Goal: Task Accomplishment & Management: Use online tool/utility

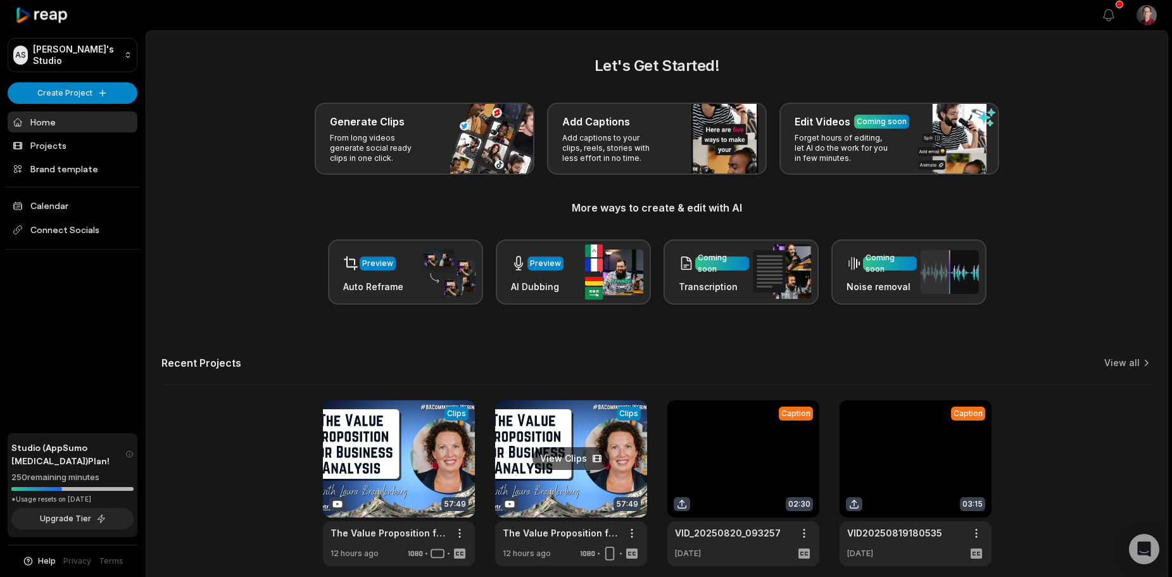
click at [549, 455] on link at bounding box center [571, 483] width 152 height 166
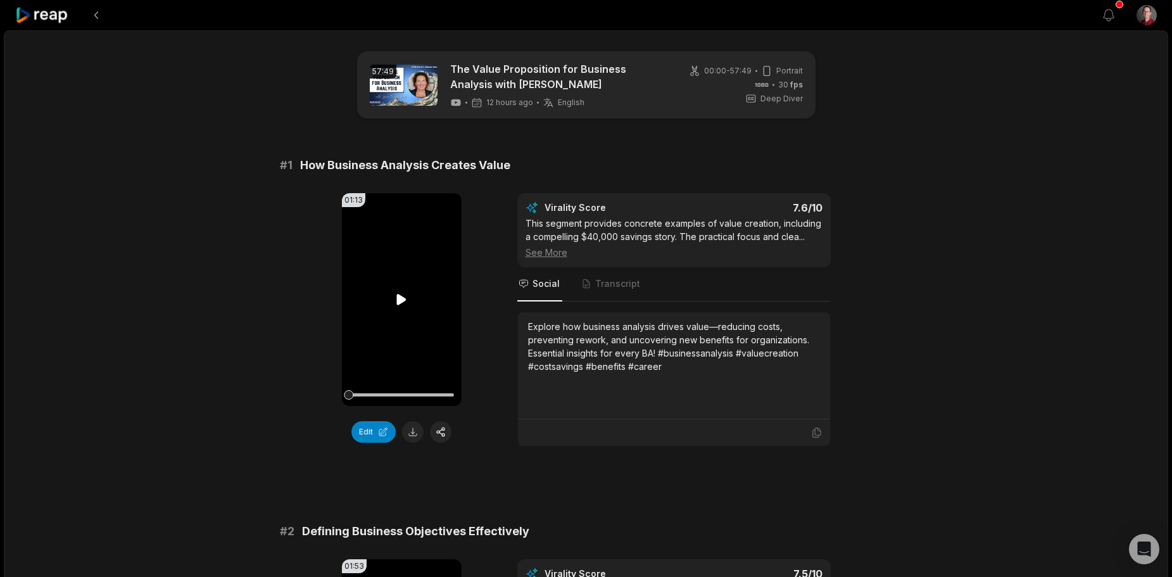
click at [396, 298] on icon at bounding box center [401, 299] width 15 height 15
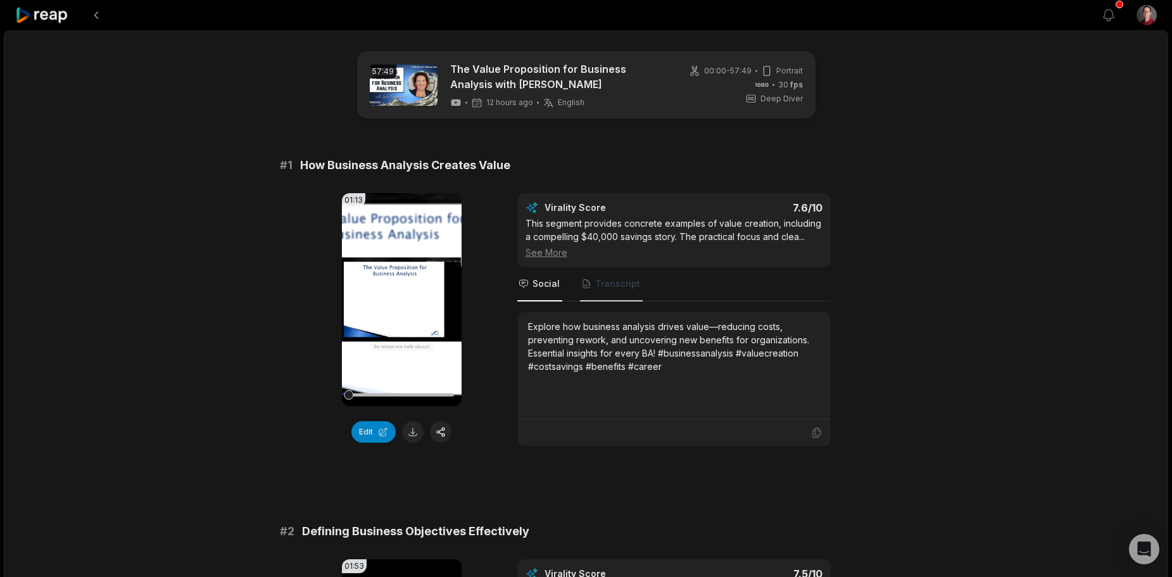
click at [610, 284] on span "Transcript" at bounding box center [617, 283] width 45 height 13
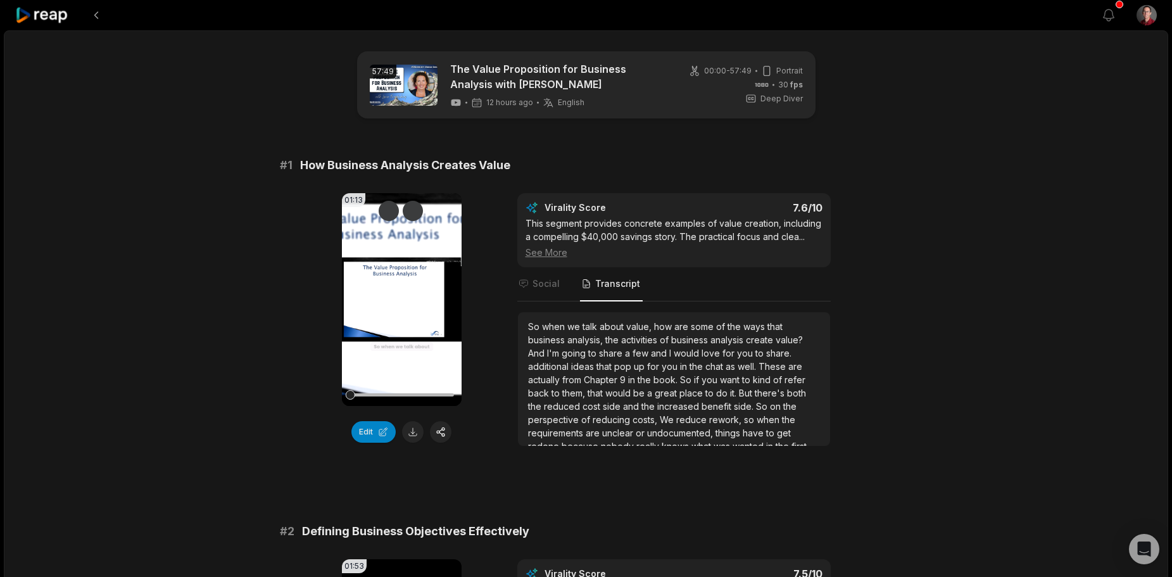
click at [381, 303] on video "Your browser does not support mp4 format." at bounding box center [402, 299] width 120 height 213
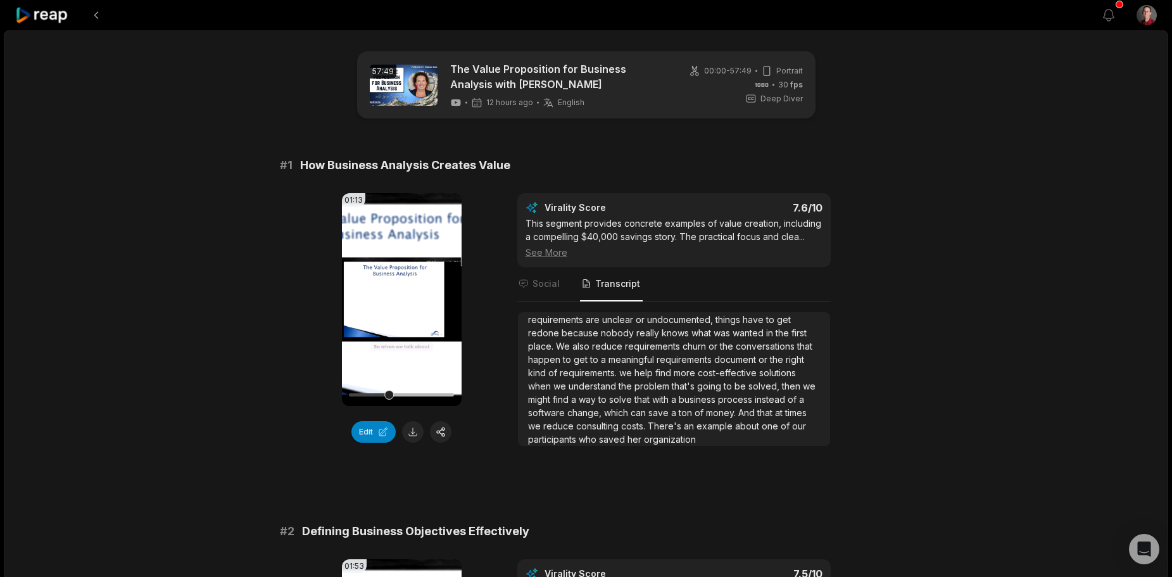
click at [420, 389] on div at bounding box center [401, 395] width 105 height 22
click at [436, 393] on div at bounding box center [401, 394] width 105 height 3
click at [449, 391] on div at bounding box center [401, 395] width 105 height 22
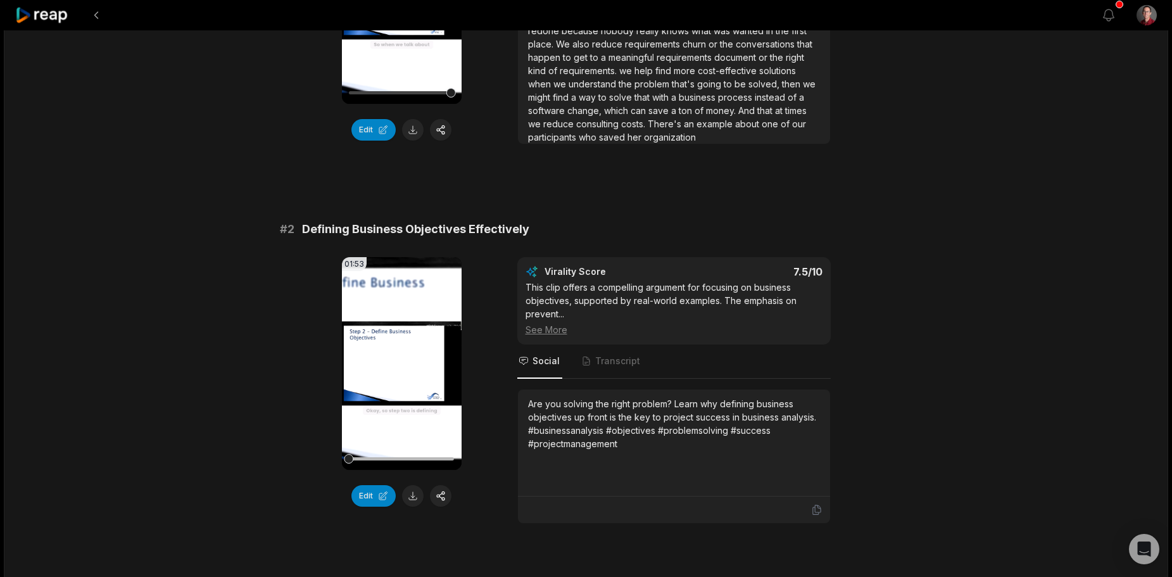
scroll to position [63, 0]
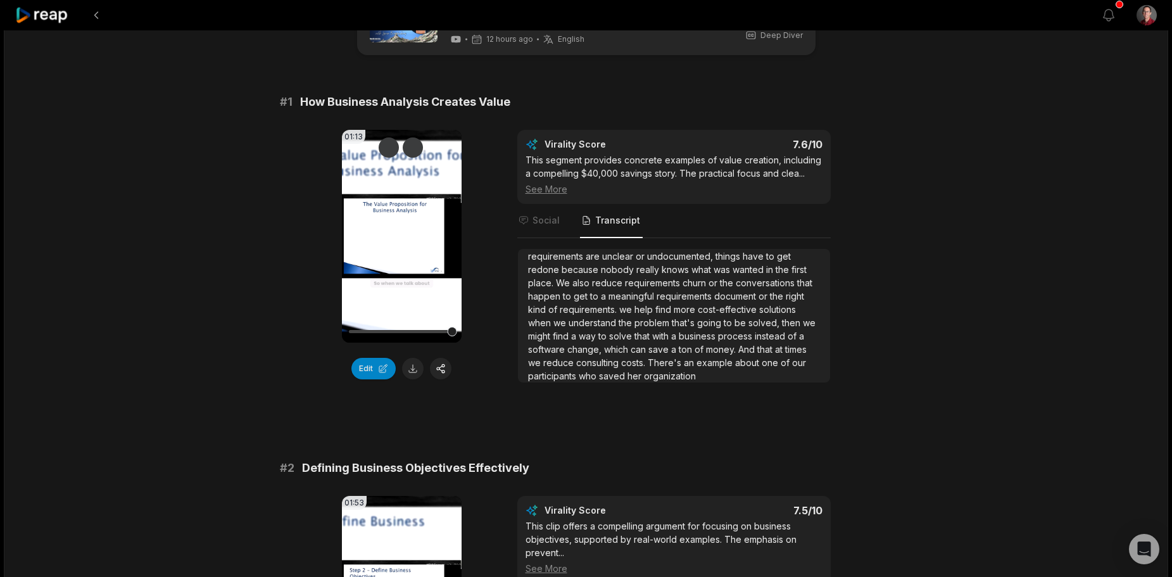
click at [396, 260] on video "Your browser does not support mp4 format." at bounding box center [402, 236] width 120 height 213
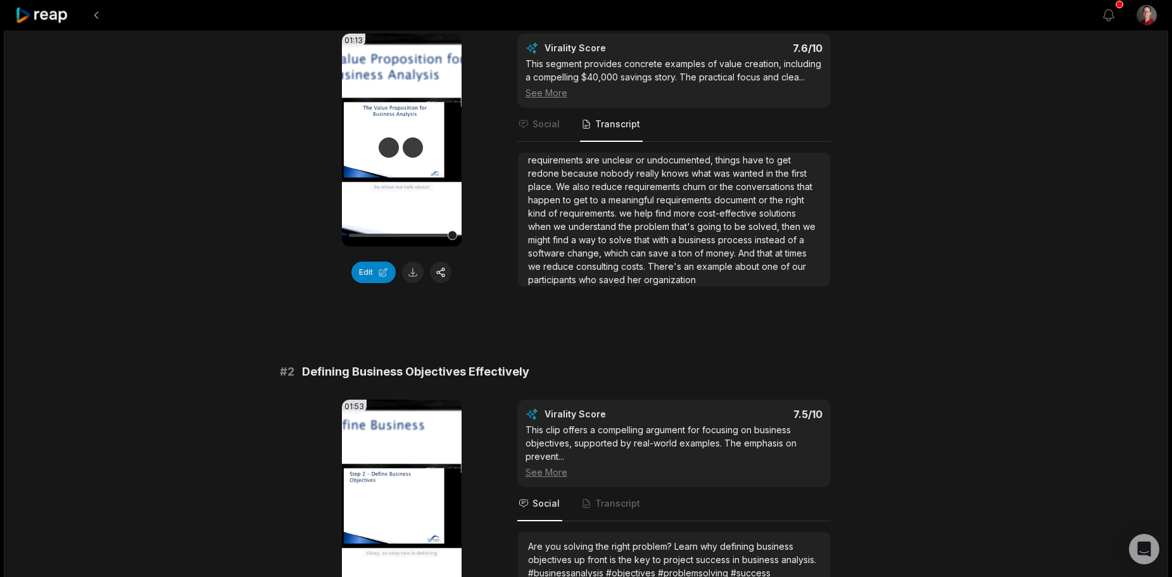
scroll to position [253, 0]
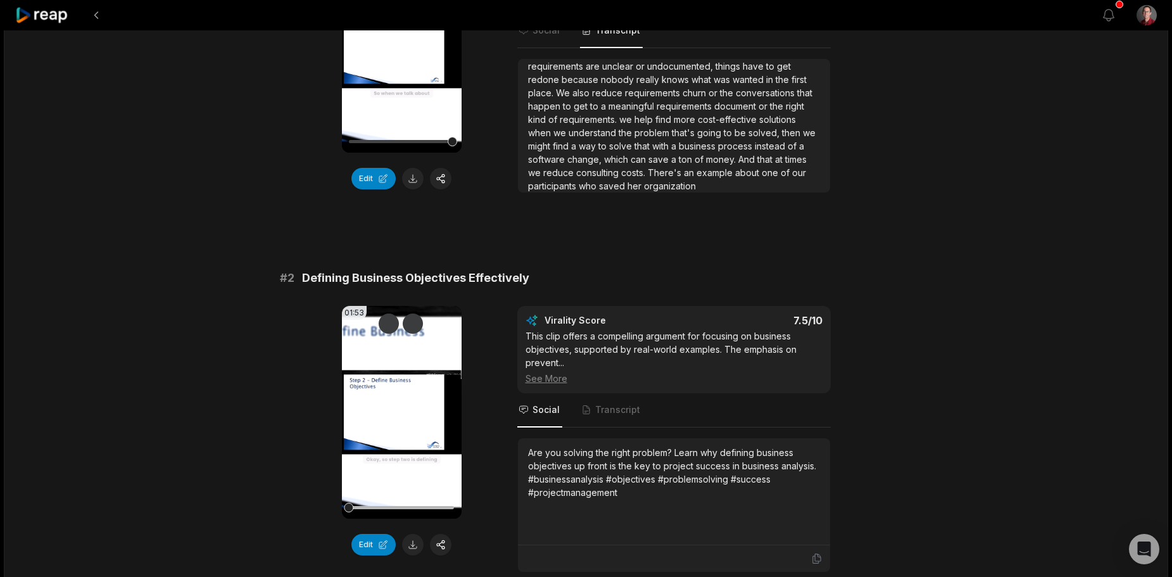
click at [397, 403] on video "Your browser does not support mp4 format." at bounding box center [402, 412] width 120 height 213
click at [400, 438] on video "Your browser does not support mp4 format." at bounding box center [402, 412] width 120 height 213
click at [370, 544] on button "Edit" at bounding box center [373, 545] width 44 height 22
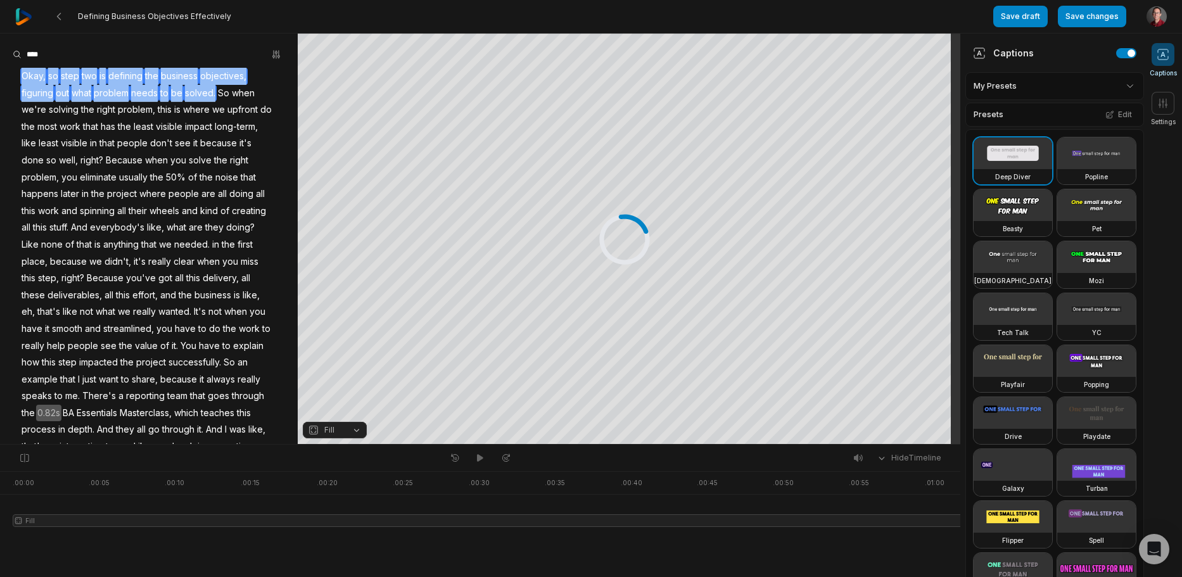
drag, startPoint x: 214, startPoint y: 91, endPoint x: 25, endPoint y: 77, distance: 189.8
click at [25, 77] on div "Okay, so step two is defining the business objectives, figuring out what proble…" at bounding box center [149, 329] width 298 height 522
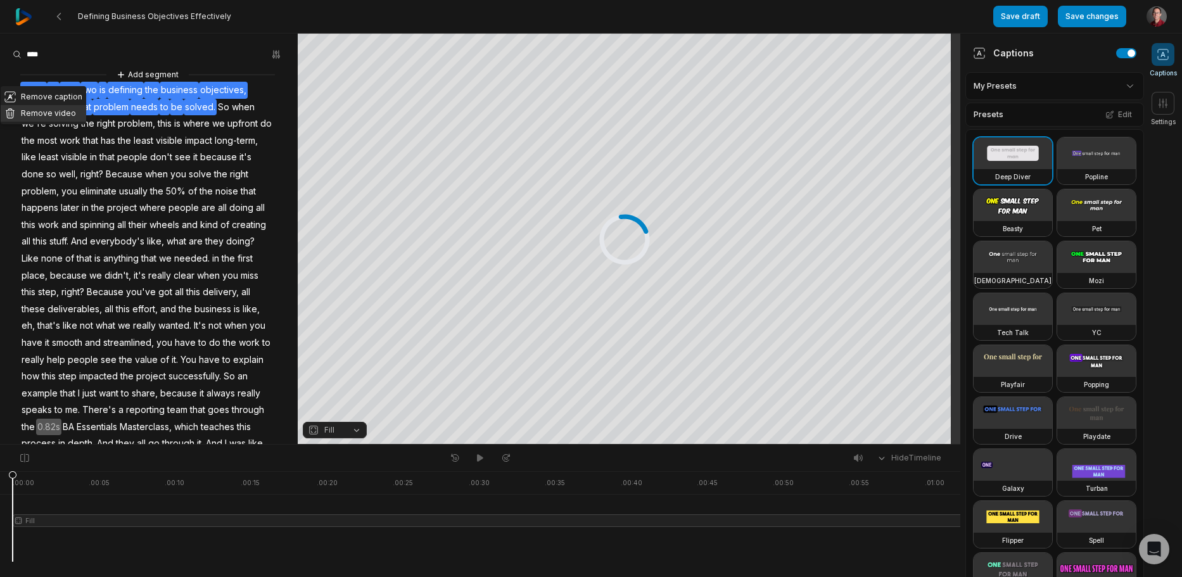
click at [42, 111] on button "Remove video" at bounding box center [43, 113] width 85 height 16
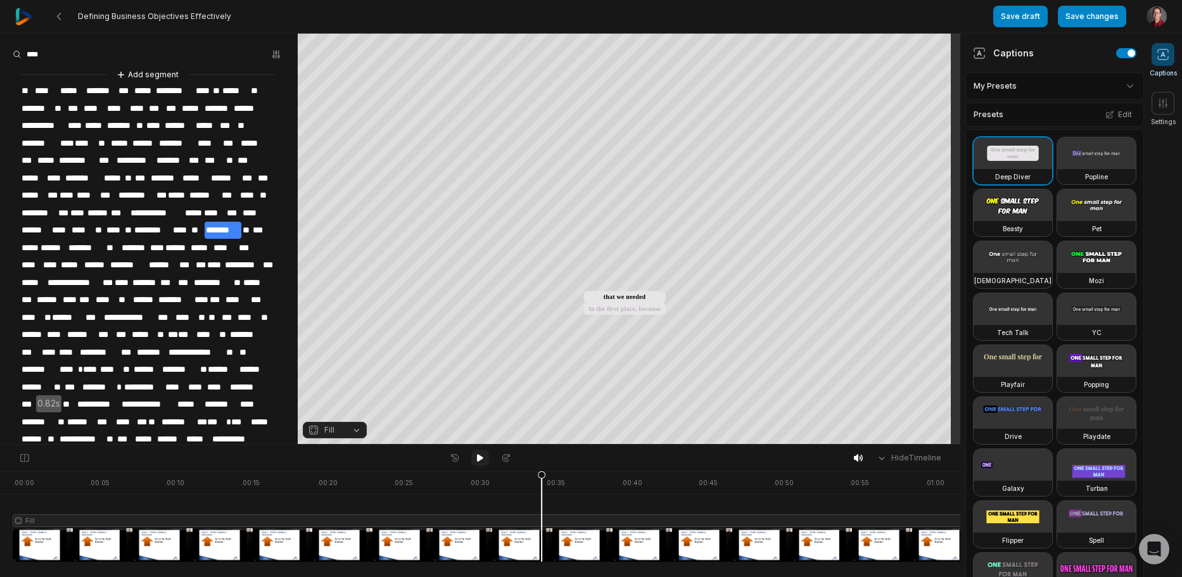
click at [478, 451] on button at bounding box center [480, 458] width 18 height 16
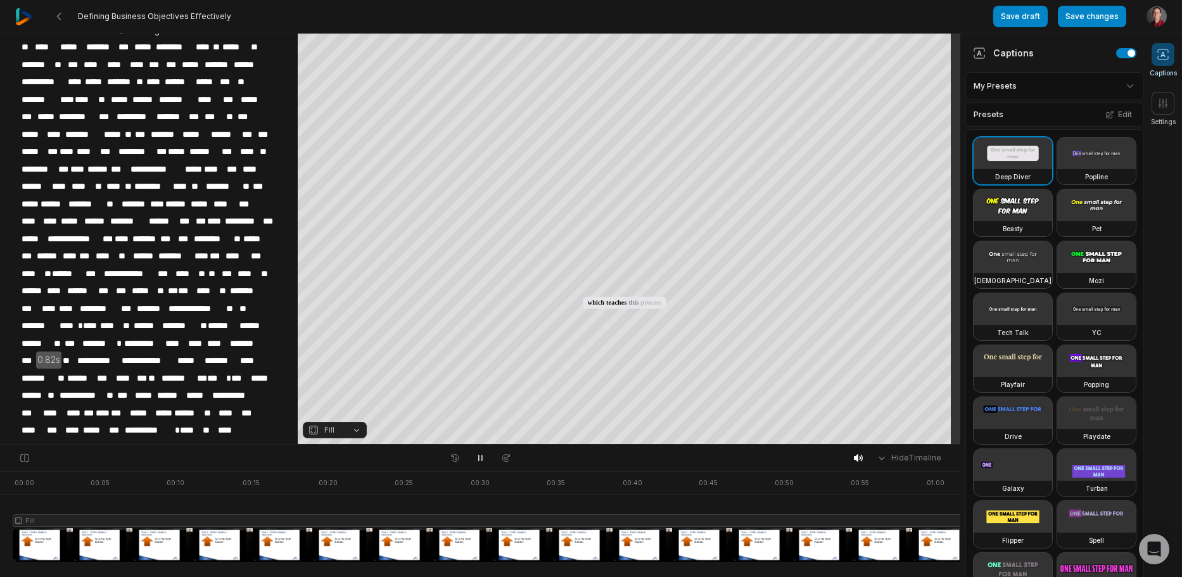
scroll to position [63, 0]
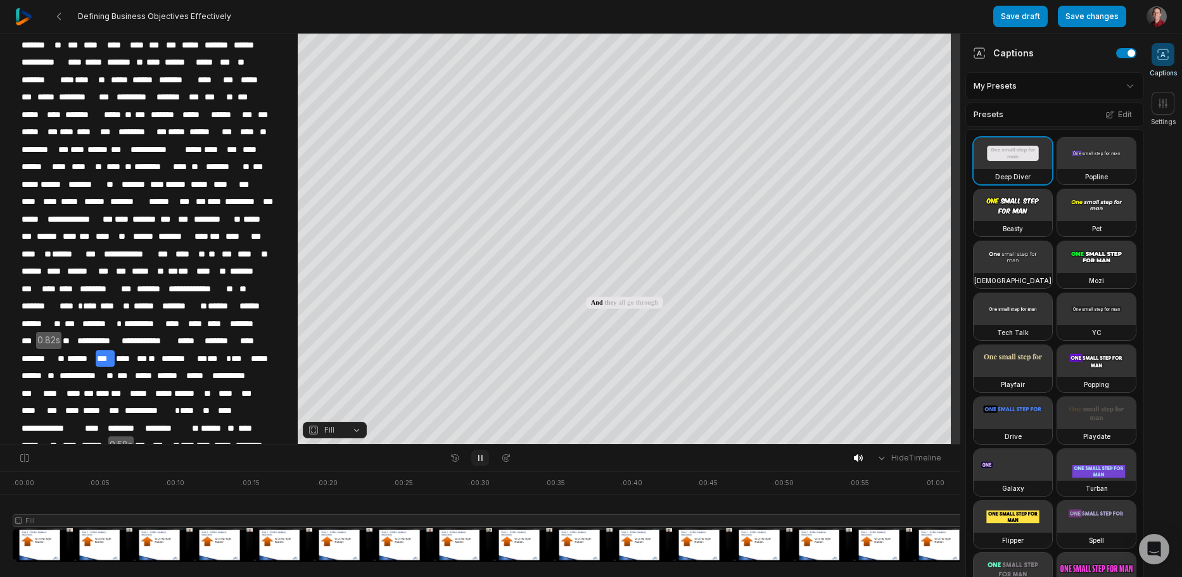
click at [477, 453] on icon at bounding box center [480, 458] width 10 height 10
click at [225, 294] on span "**" at bounding box center [231, 289] width 13 height 17
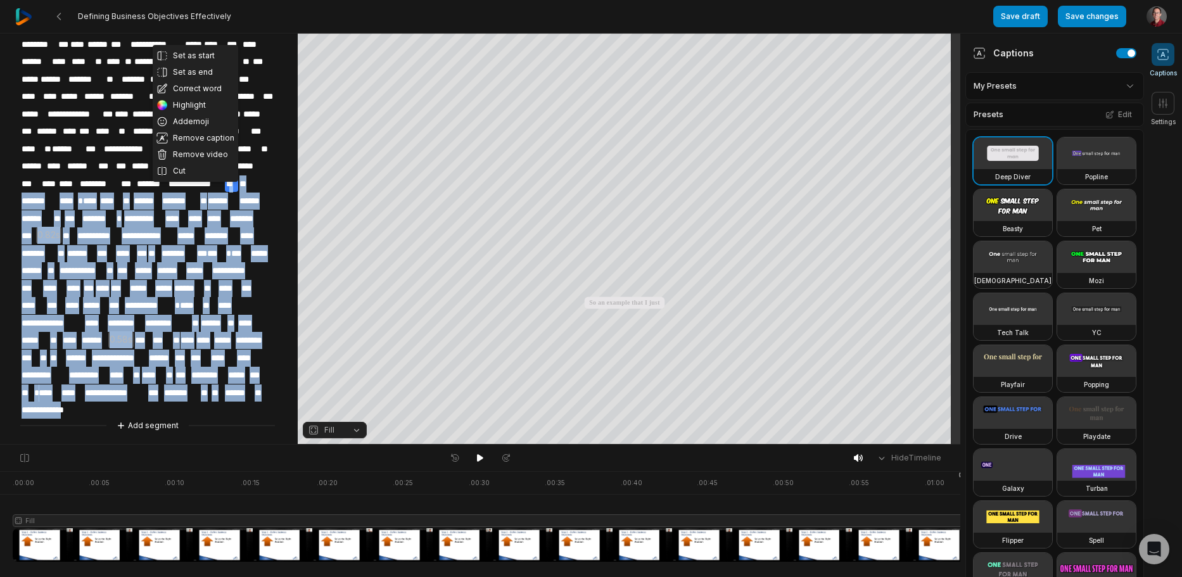
click at [84, 408] on span "**********" at bounding box center [51, 410] width 63 height 17
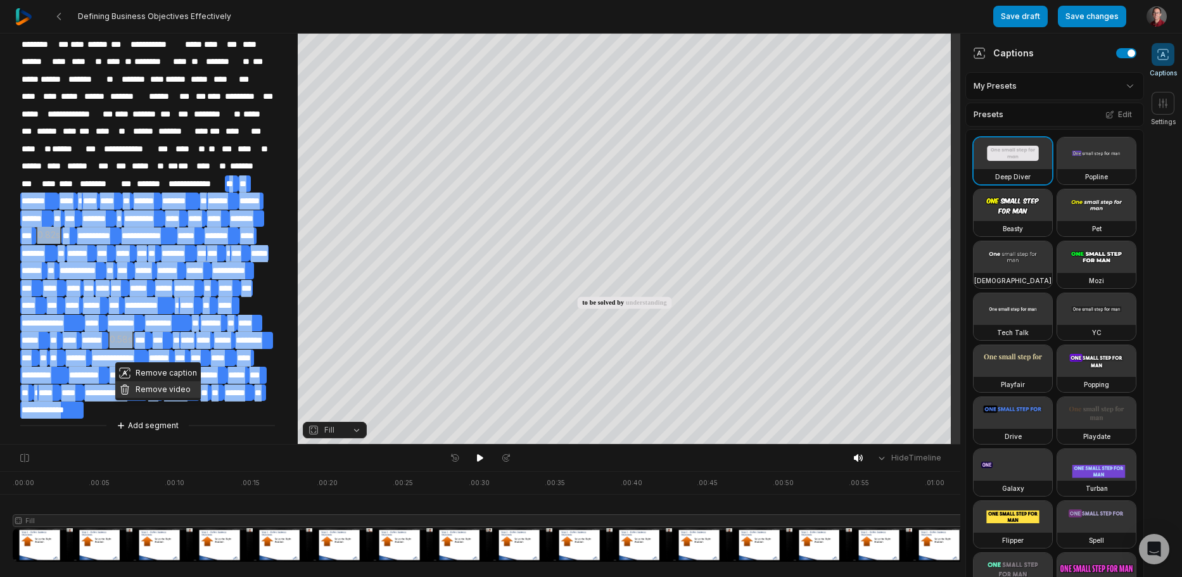
click at [170, 386] on button "Remove video" at bounding box center [157, 389] width 85 height 16
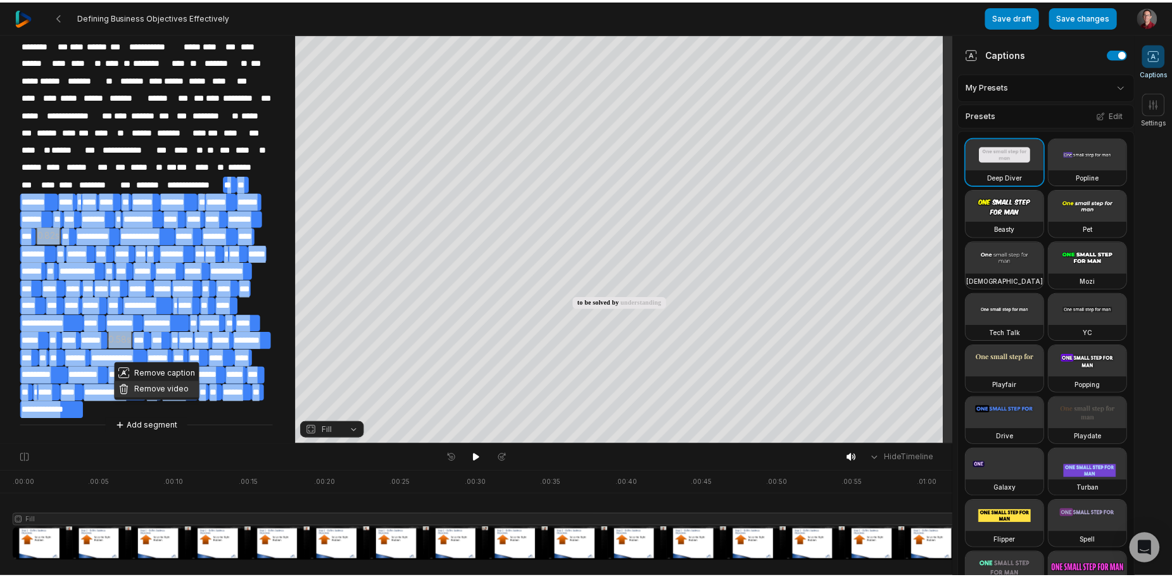
scroll to position [0, 0]
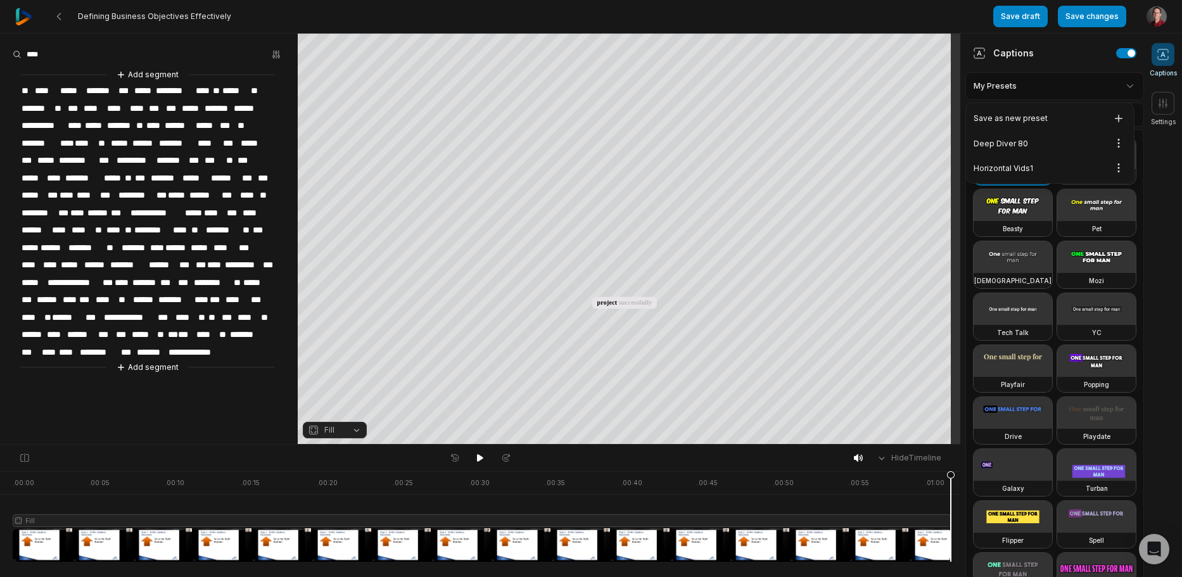
click at [1044, 87] on html "Defining Business Objectives Effectively Save draft Save changes Open user menu…" at bounding box center [591, 288] width 1182 height 577
click at [1119, 139] on html "Defining Business Objectives Effectively Save draft Save changes Open user menu…" at bounding box center [591, 288] width 1182 height 577
click at [1092, 186] on div "Edit" at bounding box center [1085, 187] width 75 height 20
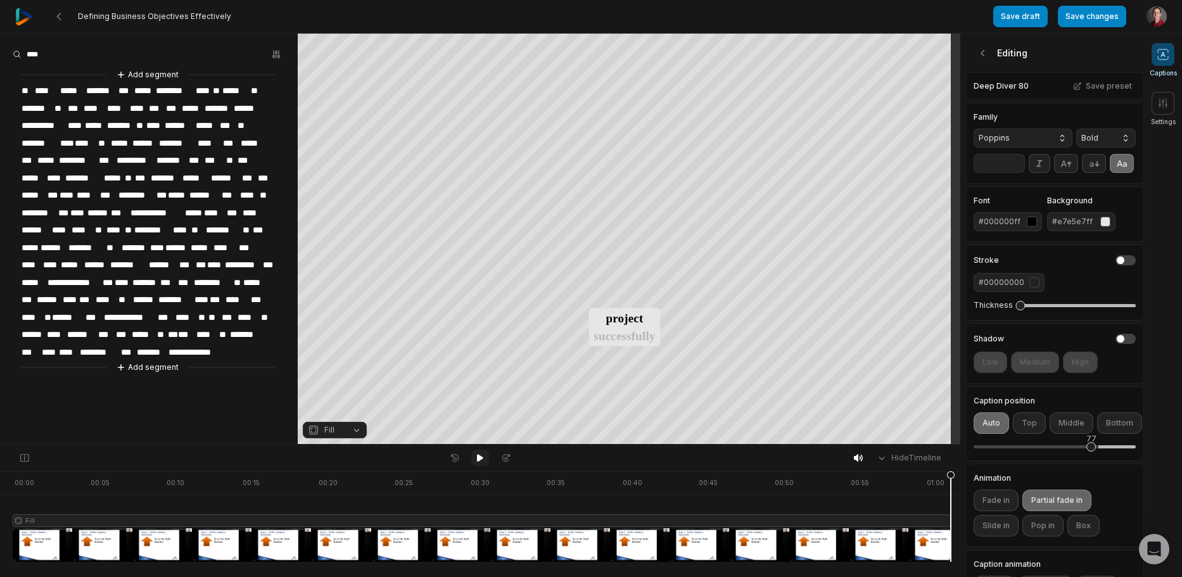
click at [477, 458] on icon at bounding box center [480, 458] width 10 height 10
click at [480, 458] on icon at bounding box center [480, 458] width 6 height 8
click at [480, 454] on icon at bounding box center [480, 458] width 10 height 10
click at [1081, 23] on button "Save changes" at bounding box center [1092, 17] width 68 height 22
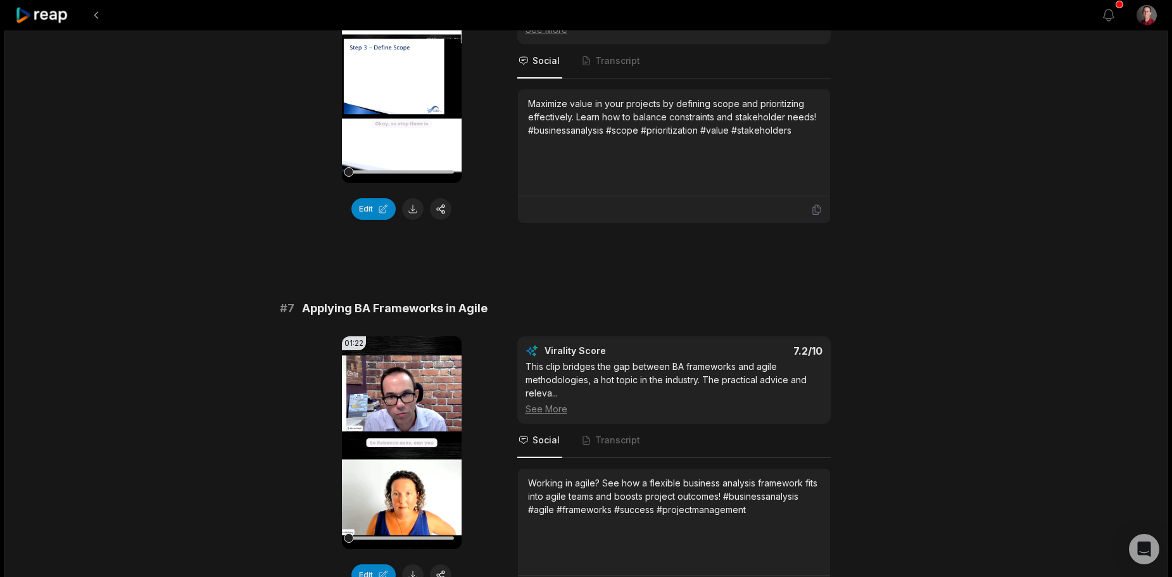
scroll to position [2153, 0]
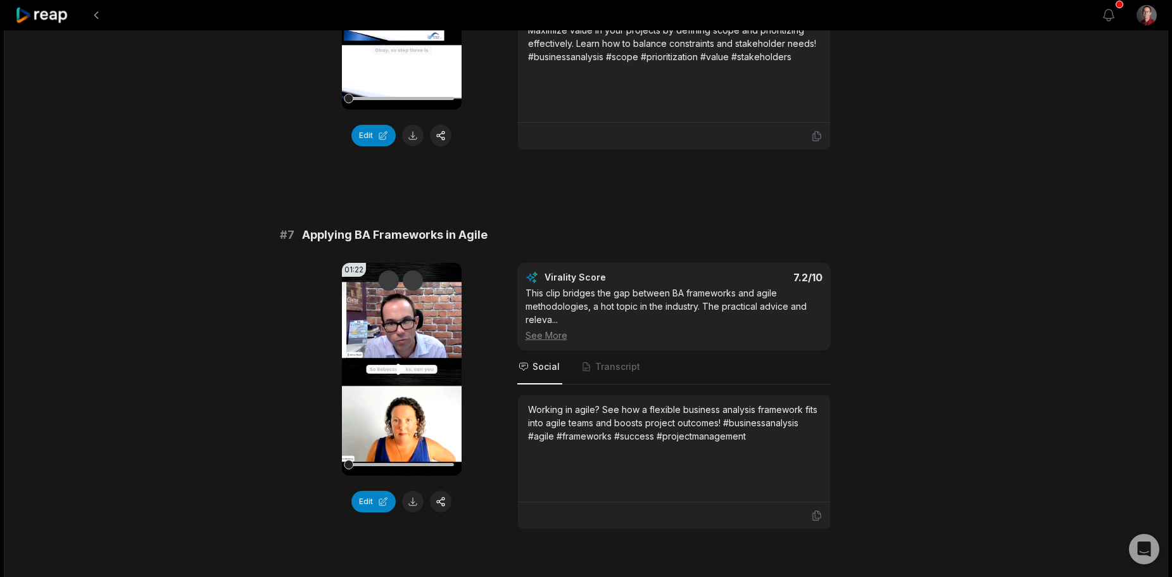
click at [407, 371] on icon at bounding box center [401, 369] width 15 height 15
click at [600, 376] on span "Transcript" at bounding box center [611, 367] width 63 height 34
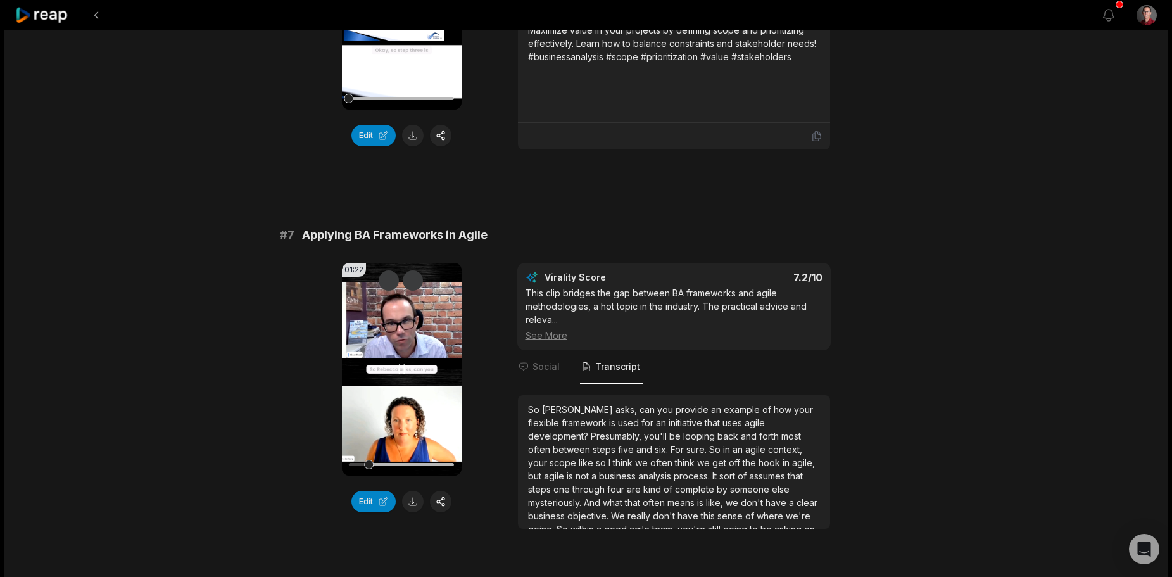
click at [402, 385] on video "Your browser does not support mp4 format." at bounding box center [402, 369] width 120 height 213
click at [401, 385] on video "Your browser does not support mp4 format." at bounding box center [402, 369] width 120 height 213
click at [414, 383] on video "Your browser does not support mp4 format." at bounding box center [402, 369] width 120 height 213
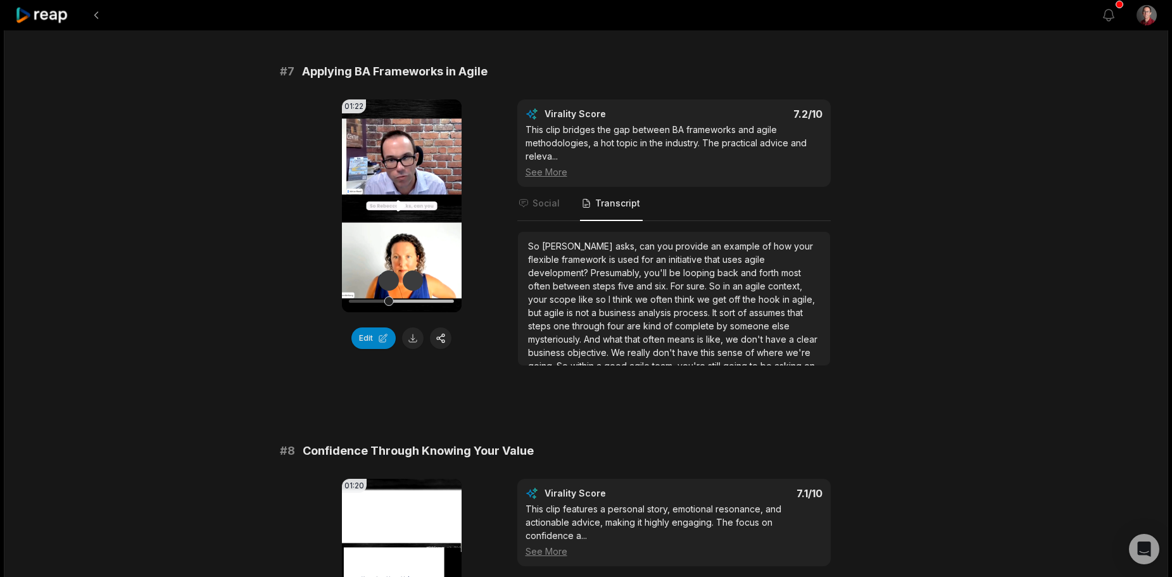
scroll to position [2533, 0]
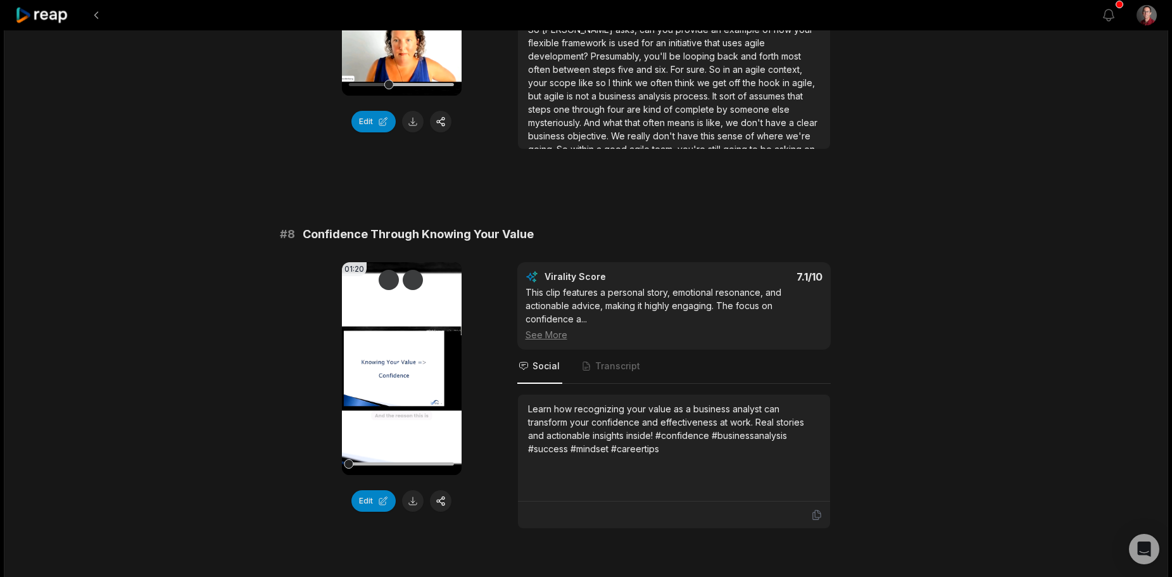
click at [406, 375] on icon at bounding box center [401, 368] width 15 height 15
click at [609, 369] on span "Transcript" at bounding box center [617, 366] width 45 height 13
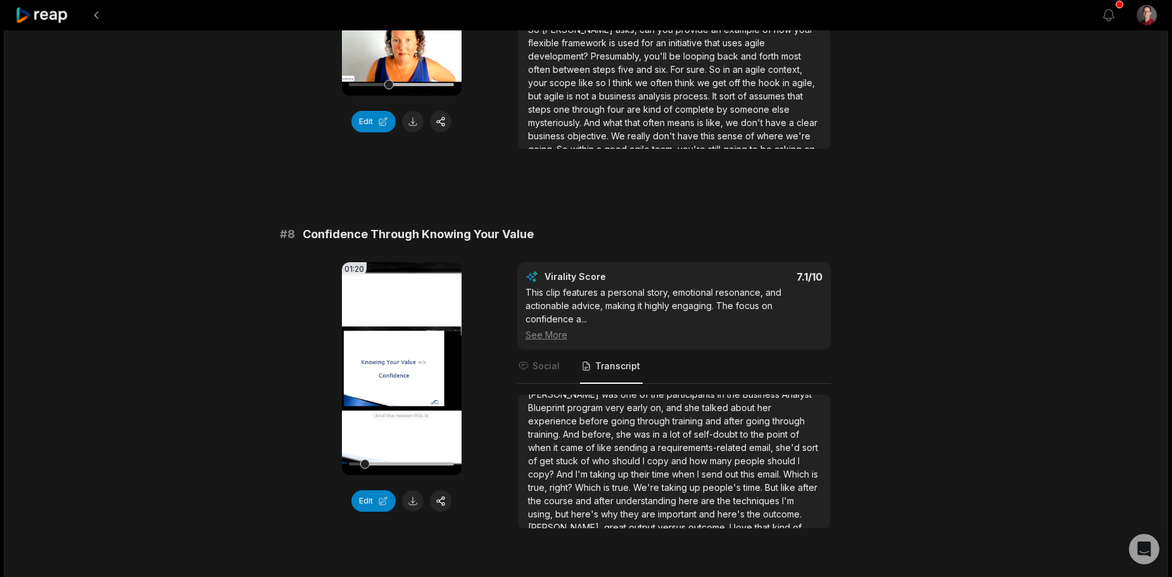
scroll to position [167, 0]
click at [423, 375] on video "Your browser does not support mp4 format." at bounding box center [402, 368] width 120 height 213
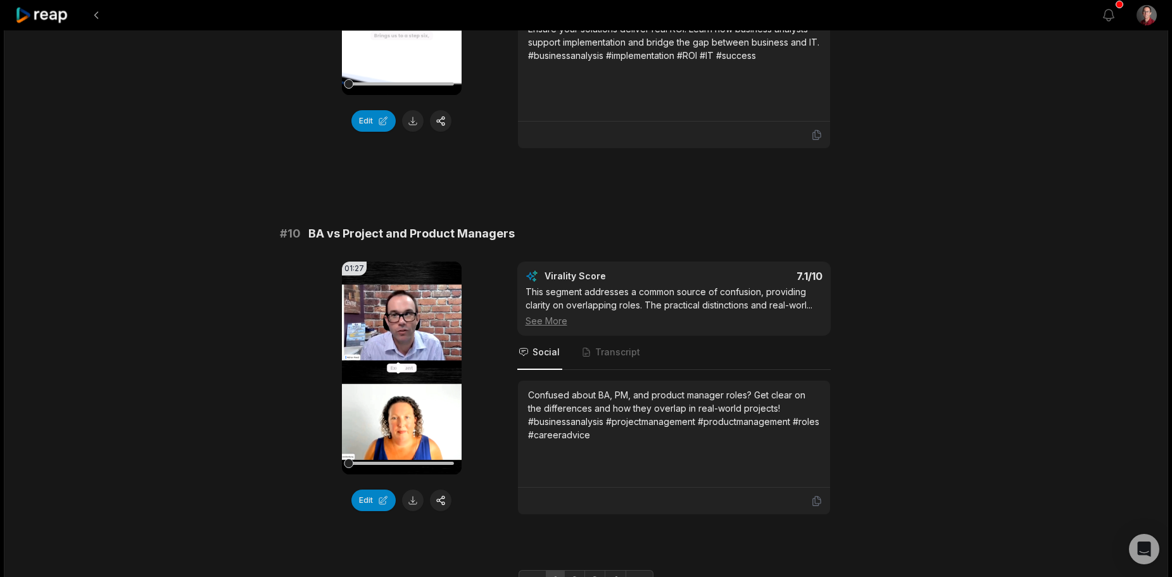
scroll to position [3293, 0]
click at [407, 393] on video "Your browser does not support mp4 format." at bounding box center [402, 367] width 120 height 213
click at [413, 389] on video "Your browser does not support mp4 format." at bounding box center [402, 367] width 120 height 213
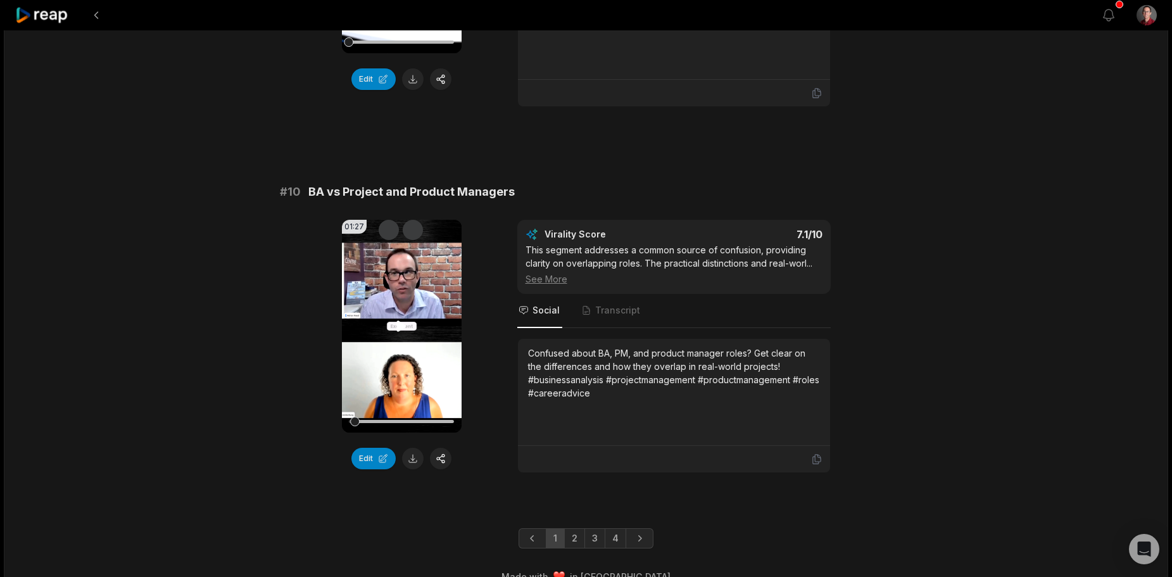
scroll to position [3357, 0]
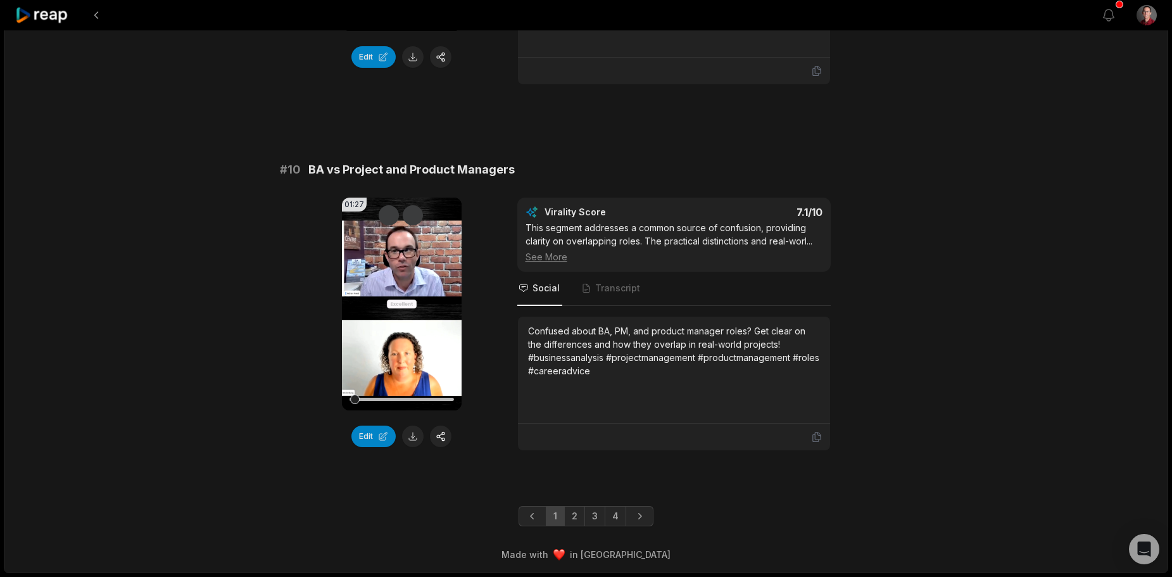
click at [577, 517] on link "2" at bounding box center [574, 516] width 21 height 20
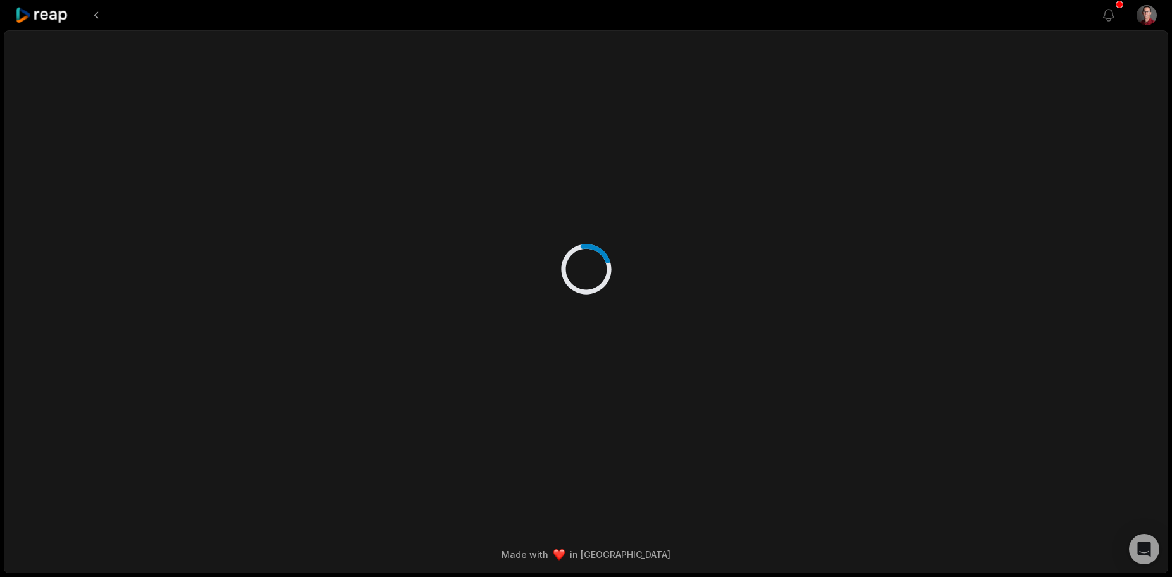
scroll to position [0, 0]
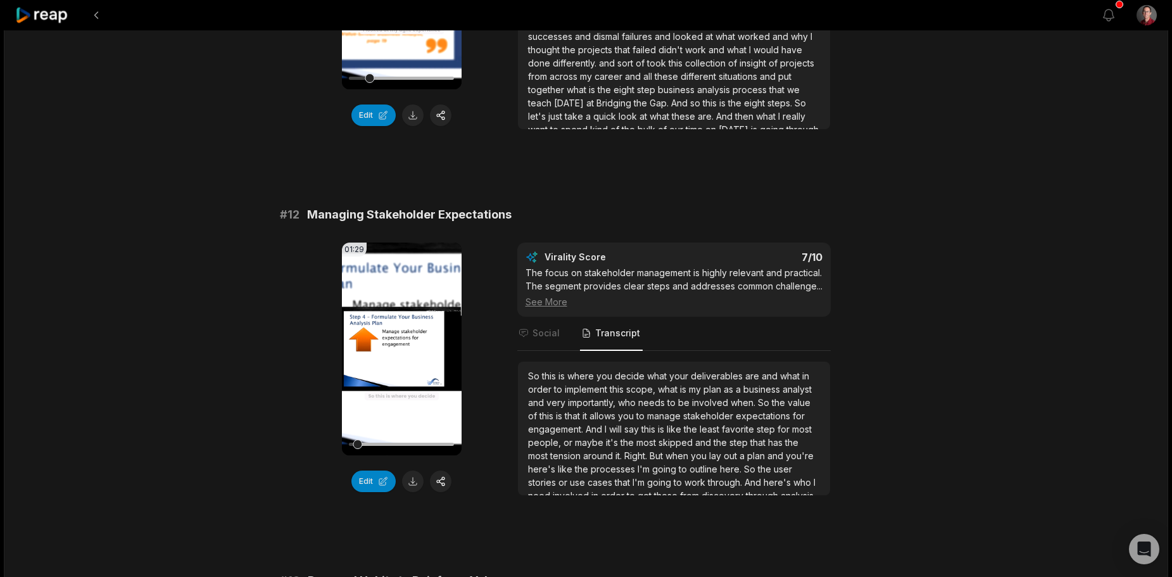
scroll to position [60, 0]
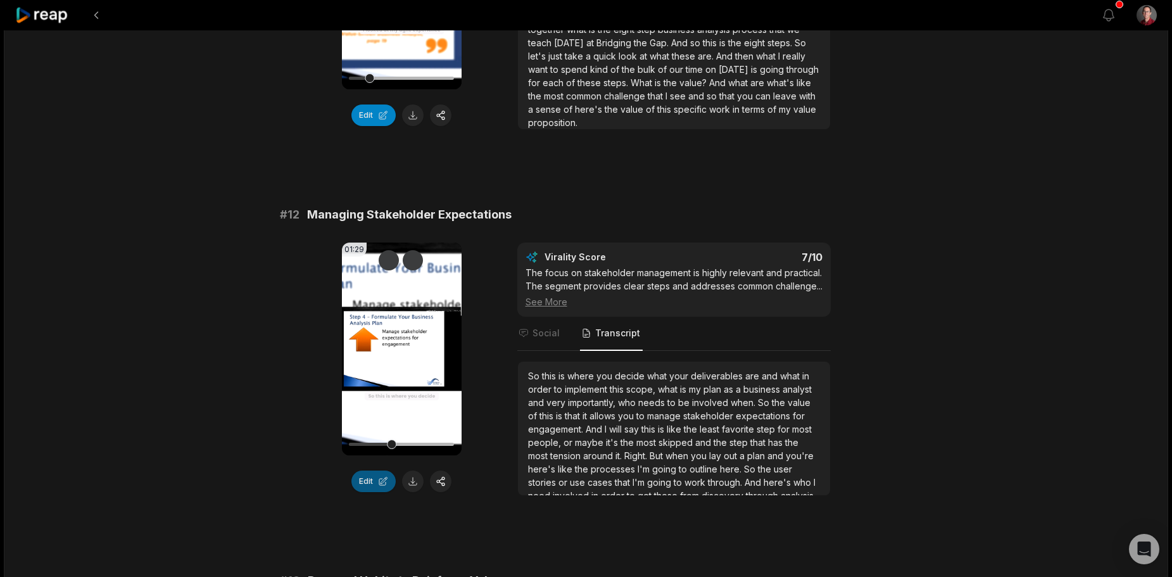
click at [367, 483] on button "Edit" at bounding box center [373, 482] width 44 height 22
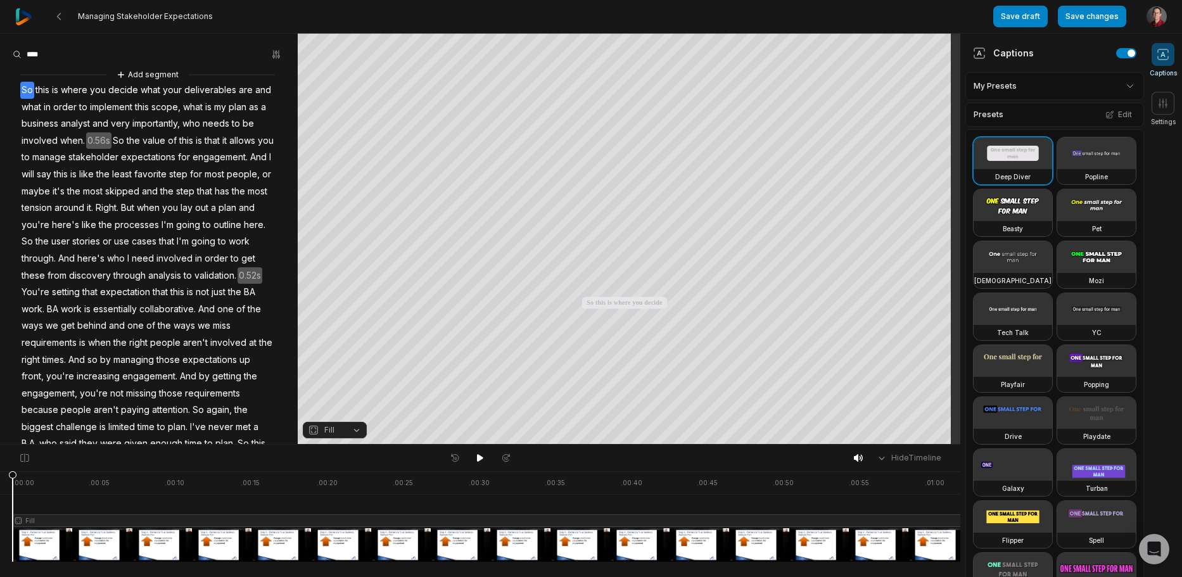
scroll to position [63, 0]
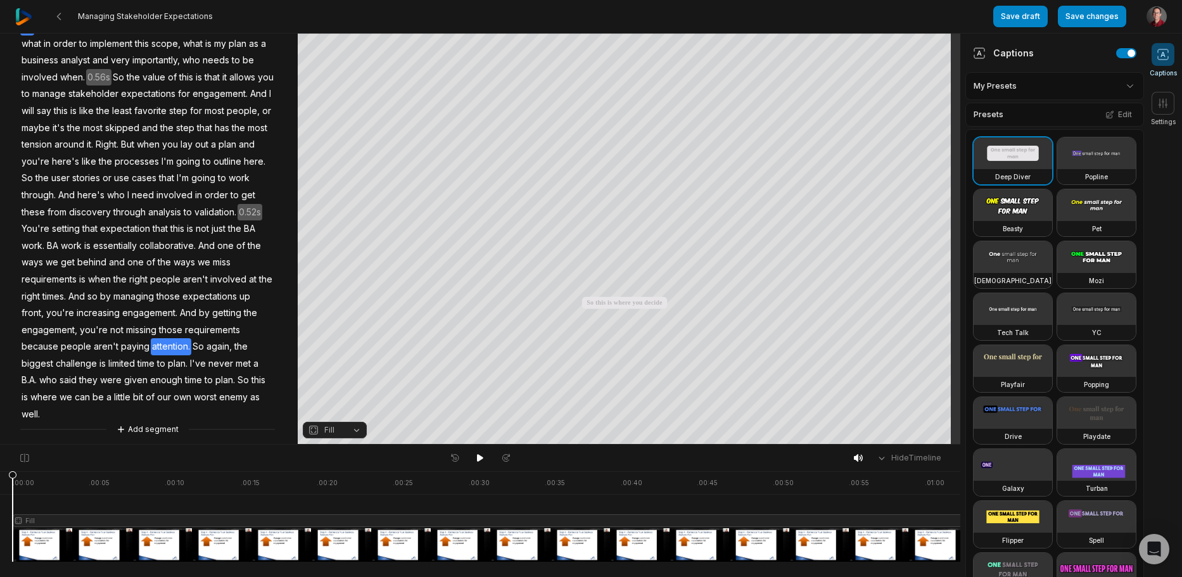
click at [191, 355] on span "So" at bounding box center [198, 346] width 14 height 17
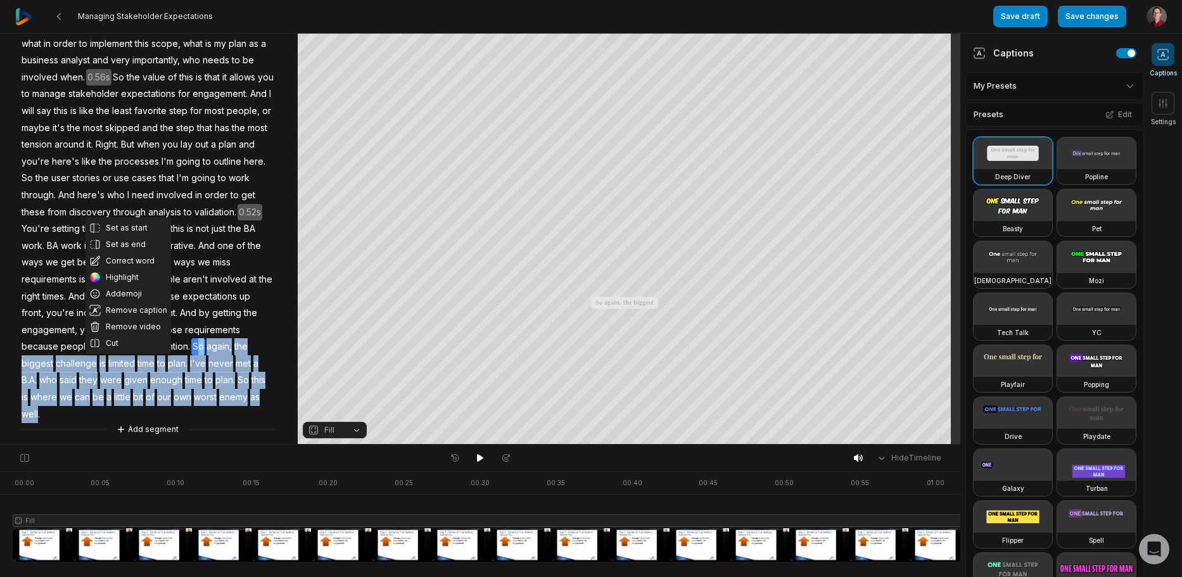
click at [41, 411] on span "well." at bounding box center [30, 414] width 21 height 17
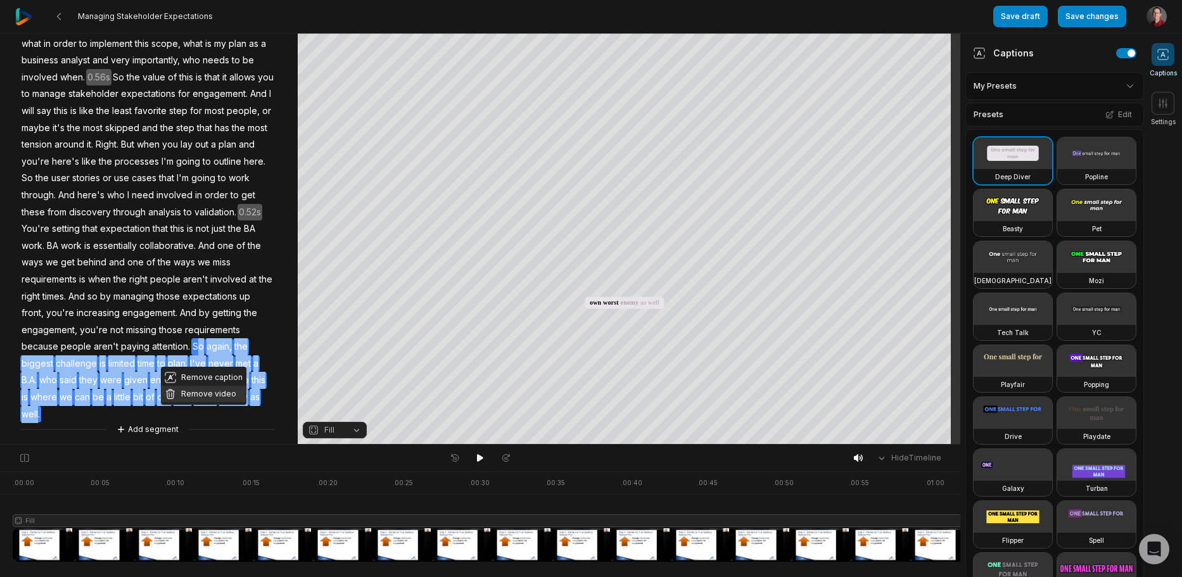
click at [206, 396] on button "Remove video" at bounding box center [203, 394] width 85 height 16
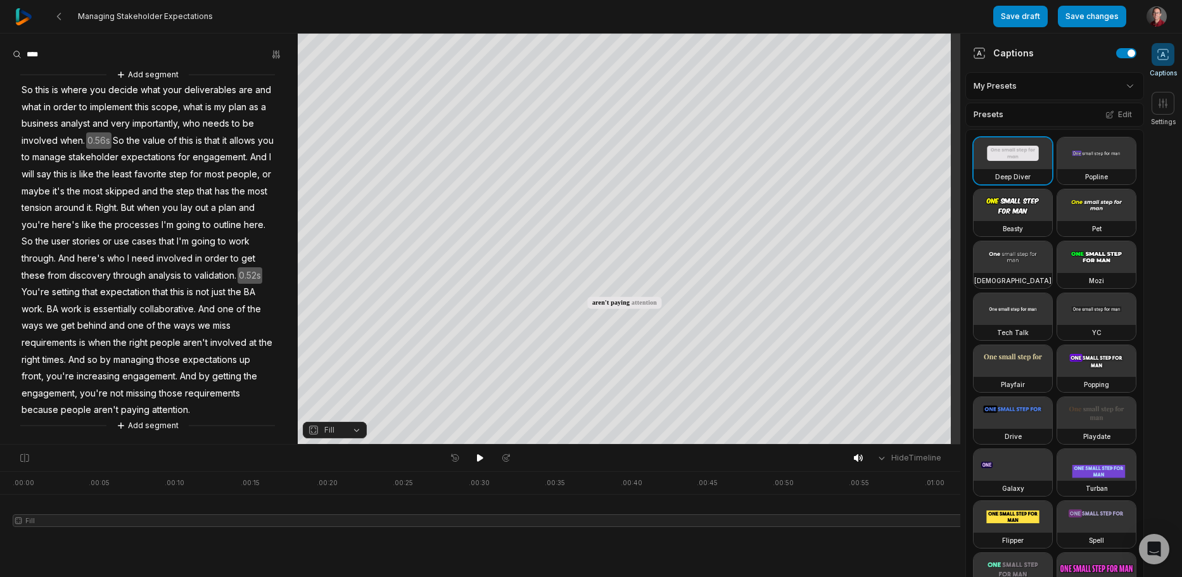
scroll to position [16, 0]
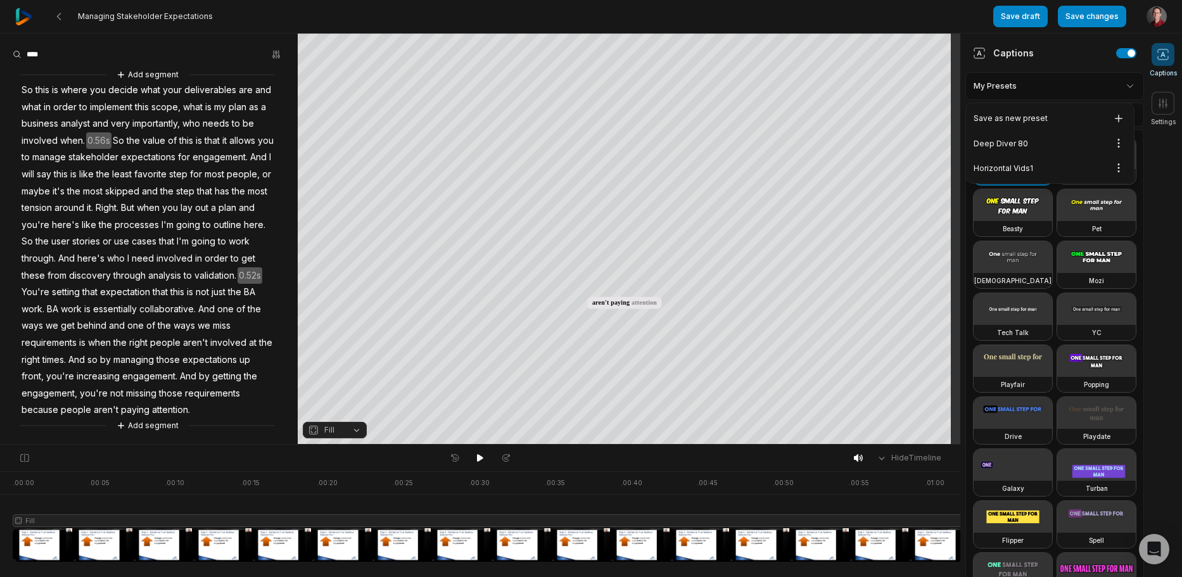
click at [1056, 91] on html "Managing Stakeholder Expectations Save draft Save changes Open user menu Captio…" at bounding box center [591, 288] width 1182 height 577
click at [1035, 138] on div "Deep Diver 80 Open options" at bounding box center [1049, 143] width 163 height 25
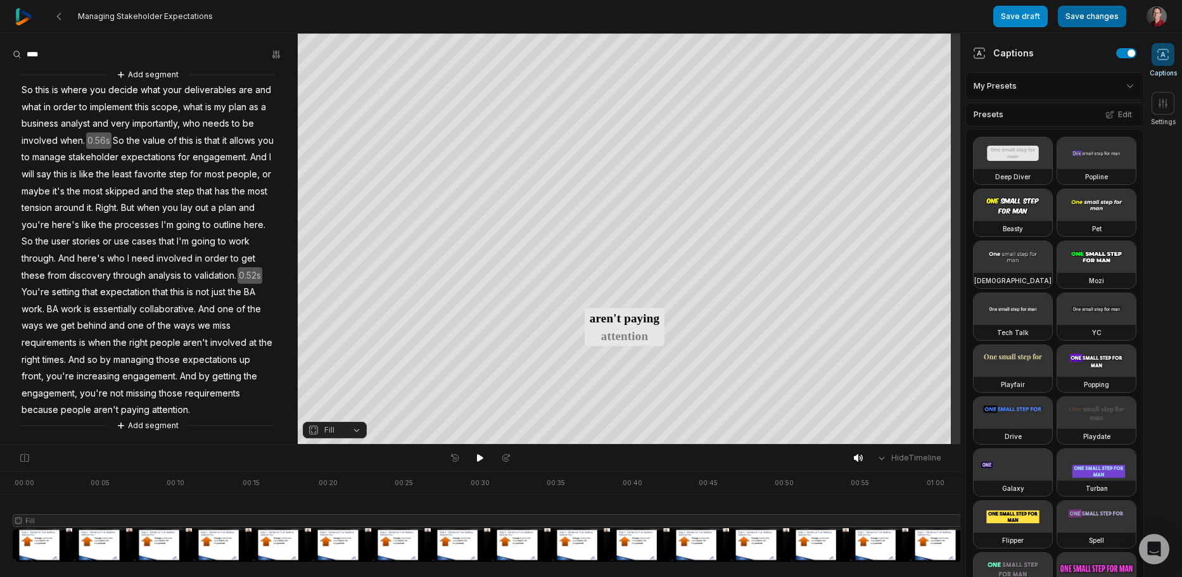
click at [1098, 10] on button "Save changes" at bounding box center [1092, 17] width 68 height 22
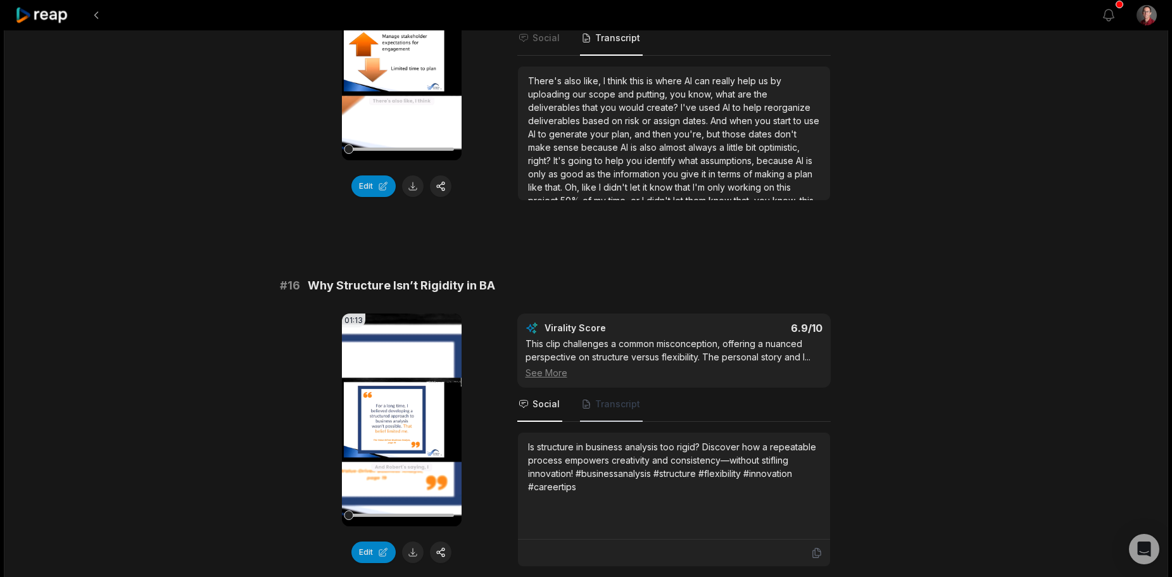
click at [605, 393] on span "Transcript" at bounding box center [611, 405] width 63 height 34
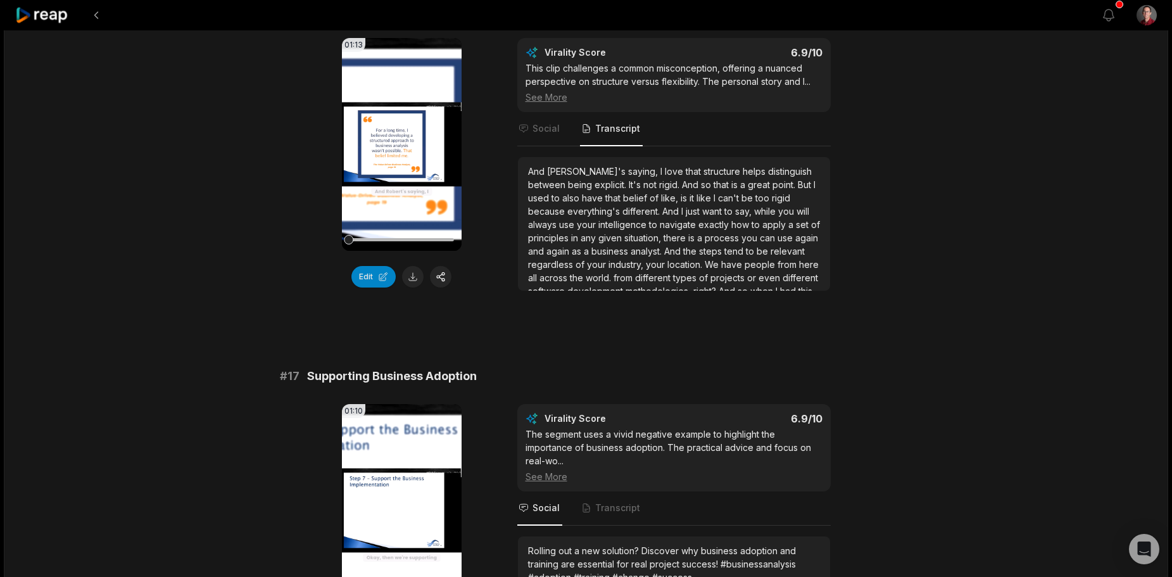
scroll to position [1963, 0]
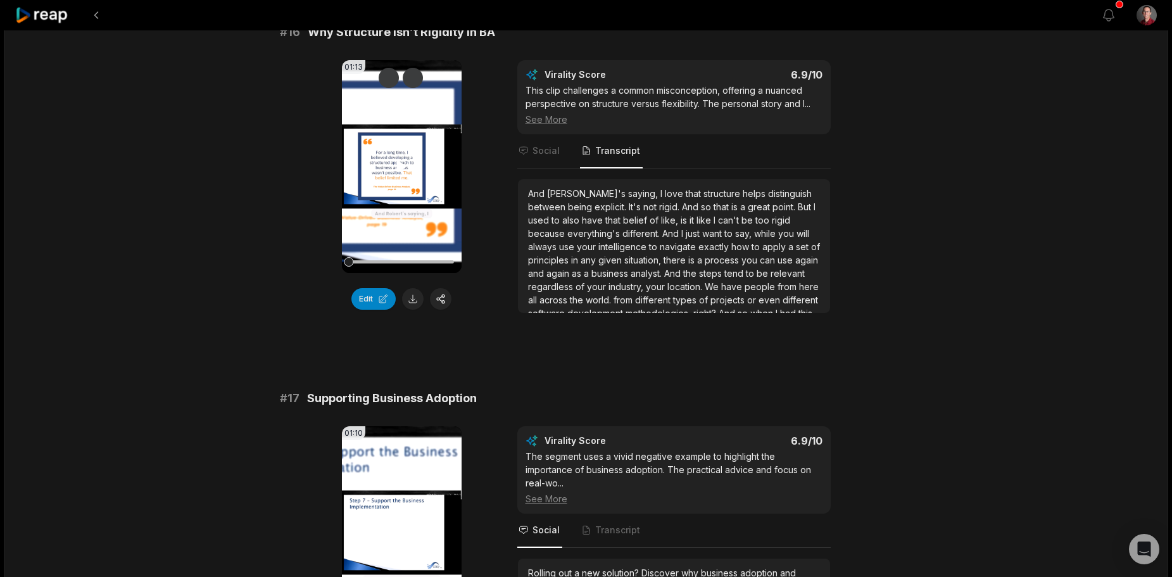
click at [403, 180] on video "Your browser does not support mp4 format." at bounding box center [402, 166] width 120 height 213
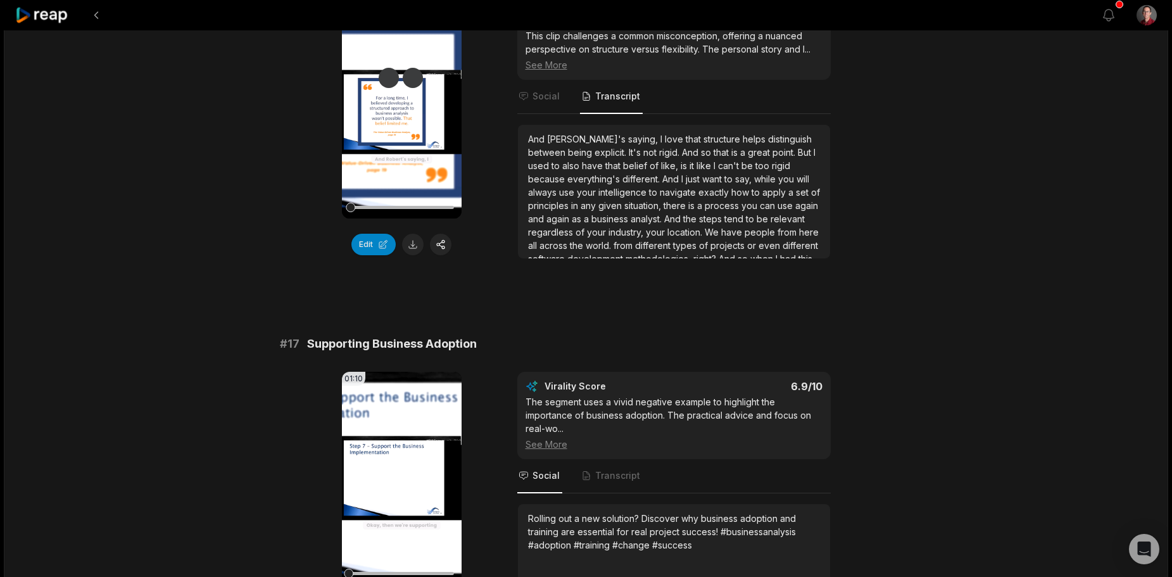
scroll to position [2280, 0]
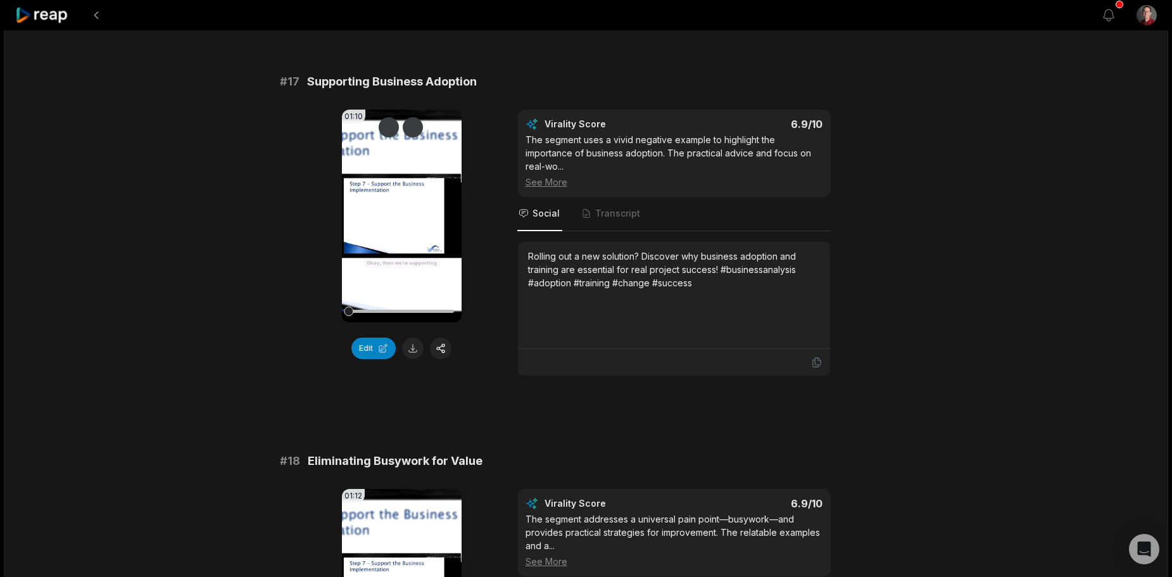
click at [408, 231] on video "Your browser does not support mp4 format." at bounding box center [402, 216] width 120 height 213
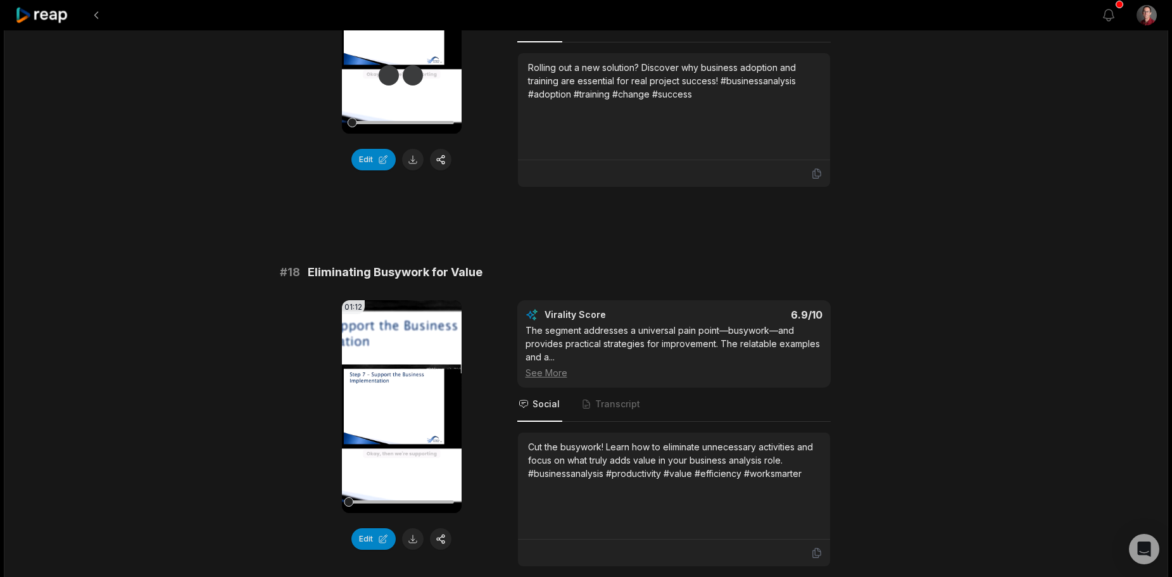
scroll to position [2470, 0]
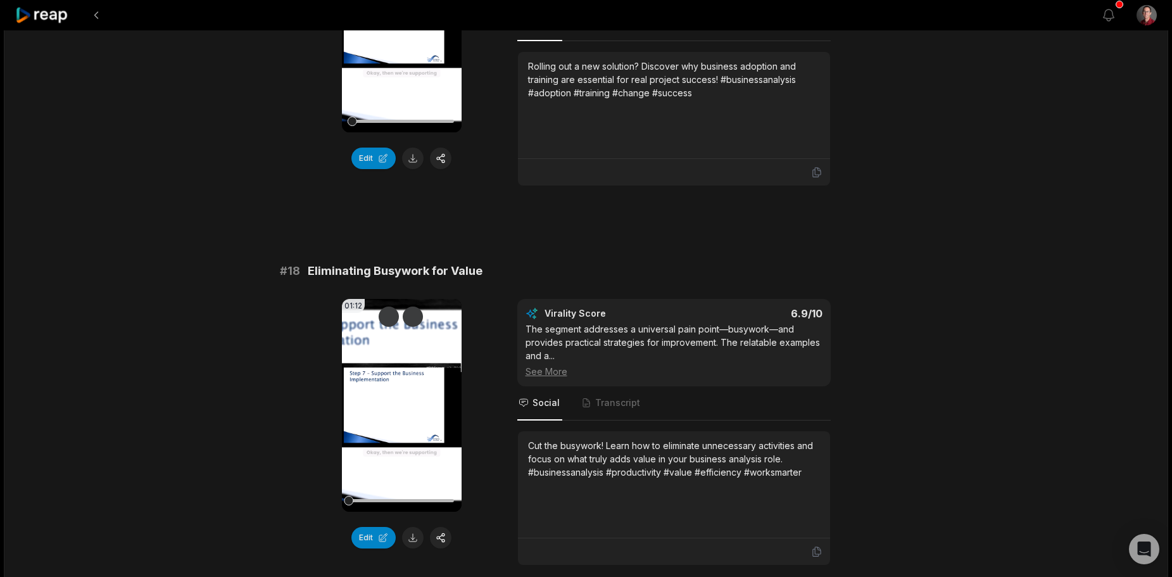
click at [419, 424] on video "Your browser does not support mp4 format." at bounding box center [402, 405] width 120 height 213
click at [416, 417] on video "Your browser does not support mp4 format." at bounding box center [402, 405] width 120 height 213
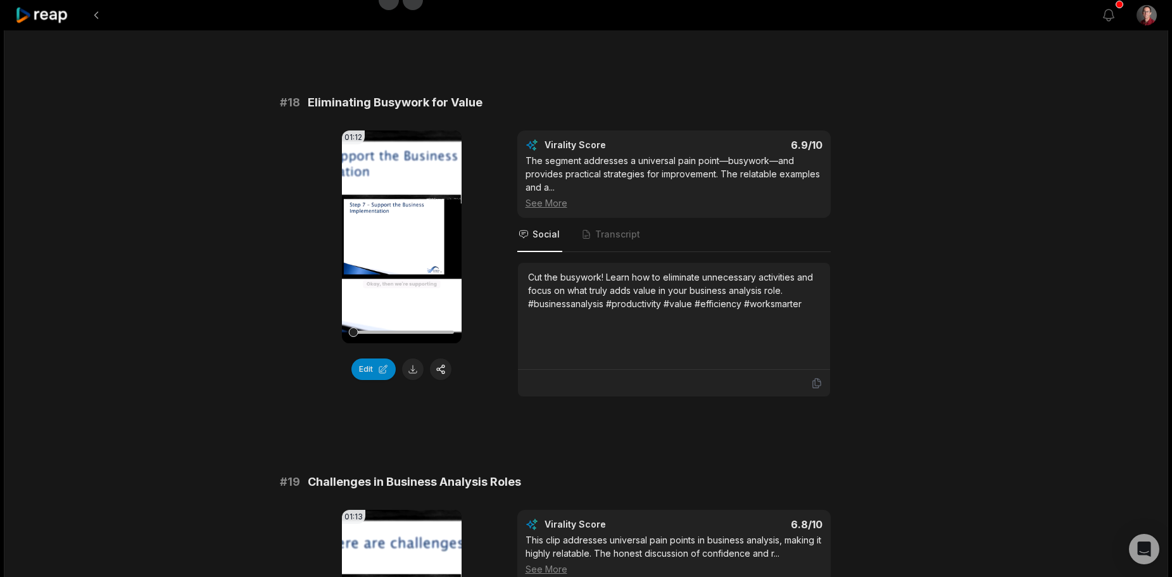
scroll to position [2787, 0]
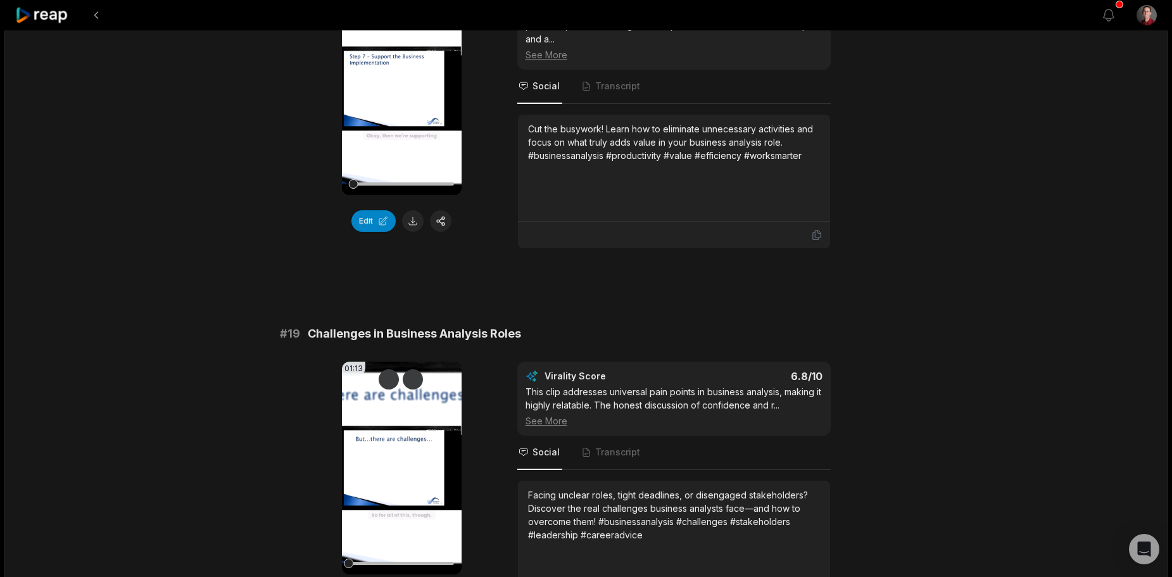
click at [405, 440] on video "Your browser does not support mp4 format." at bounding box center [402, 468] width 120 height 213
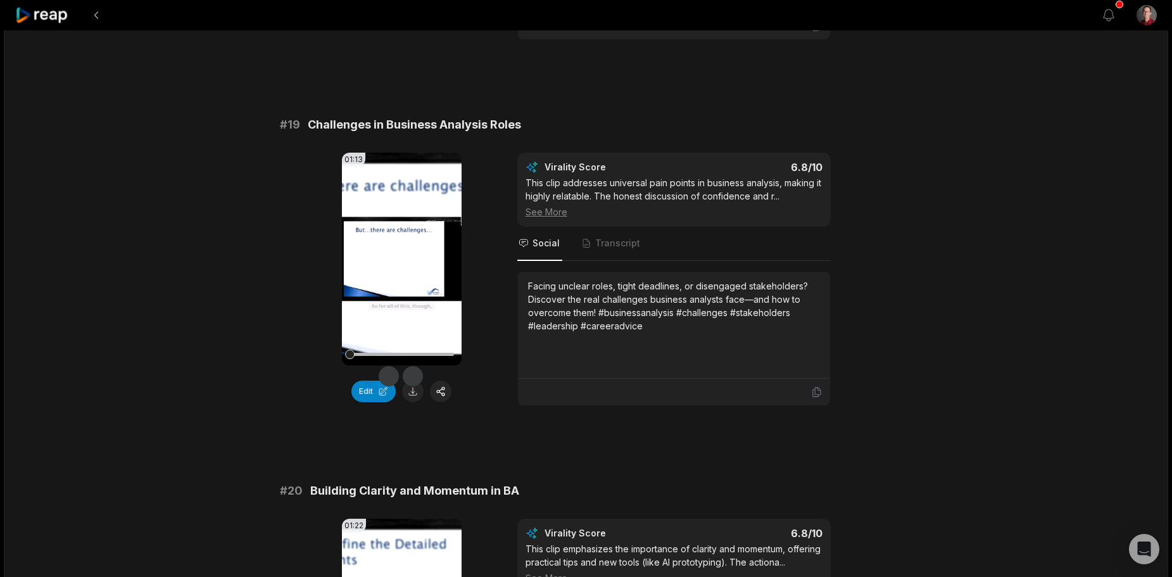
scroll to position [3167, 0]
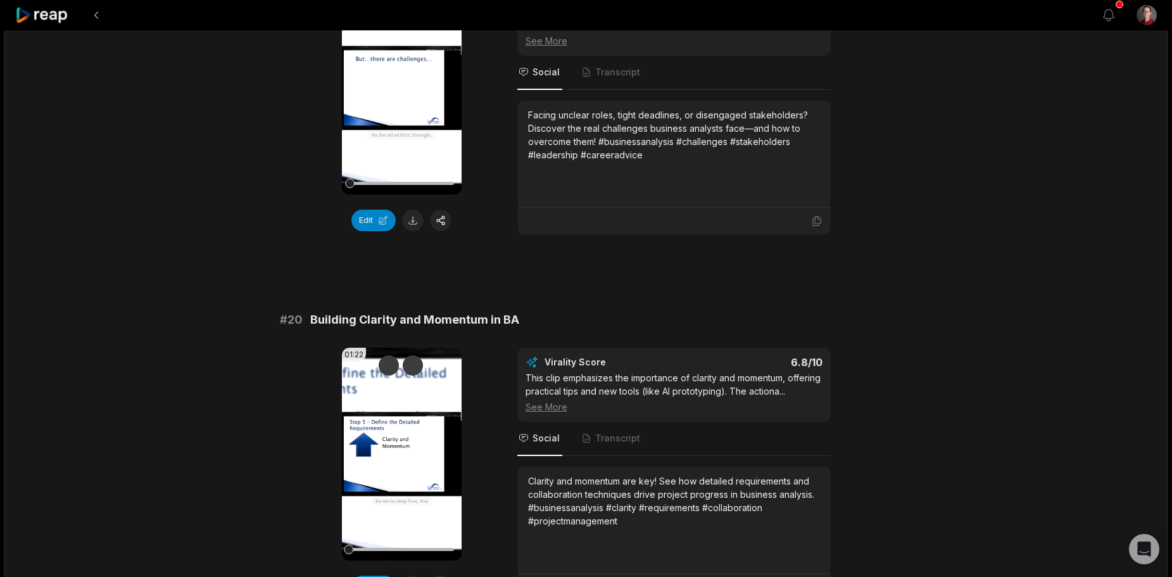
click at [405, 452] on icon at bounding box center [401, 453] width 15 height 15
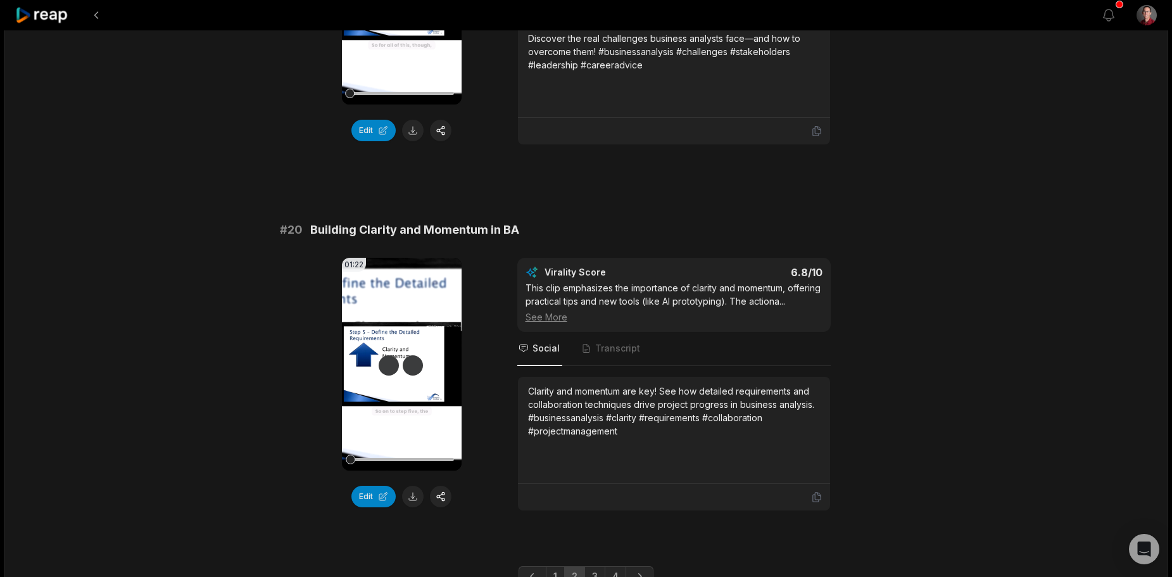
scroll to position [3317, 0]
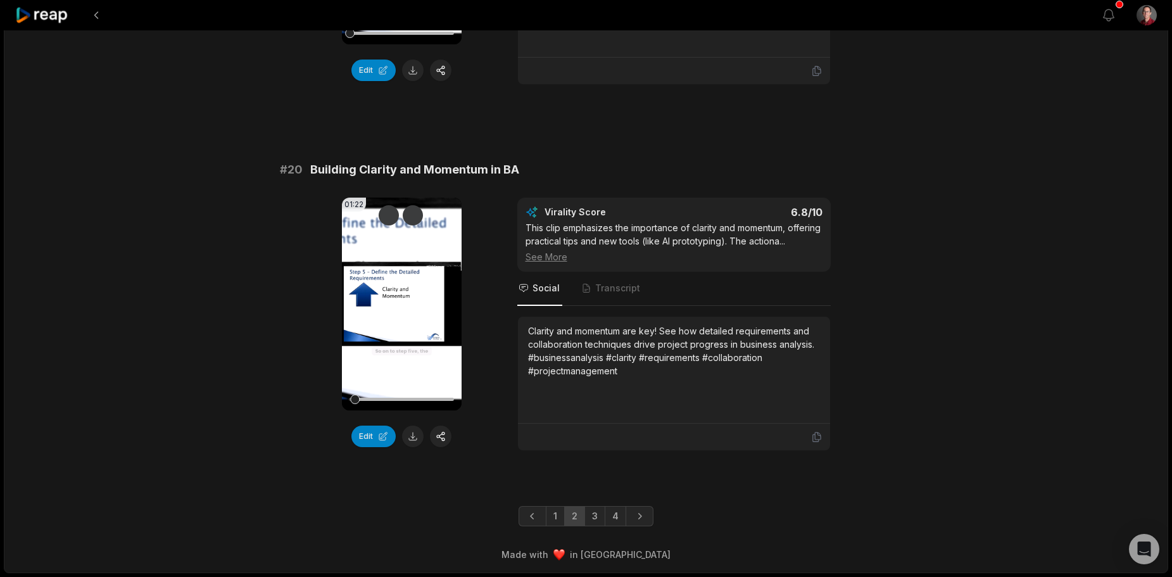
click at [387, 281] on video "Your browser does not support mp4 format." at bounding box center [402, 304] width 120 height 213
click at [588, 516] on link "3" at bounding box center [595, 516] width 21 height 20
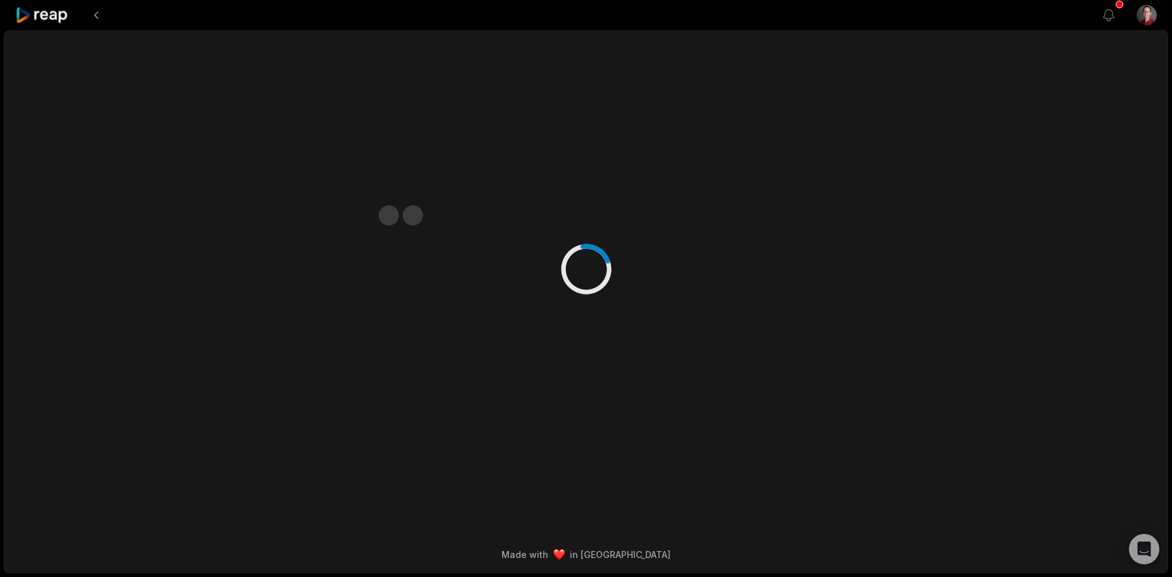
scroll to position [0, 0]
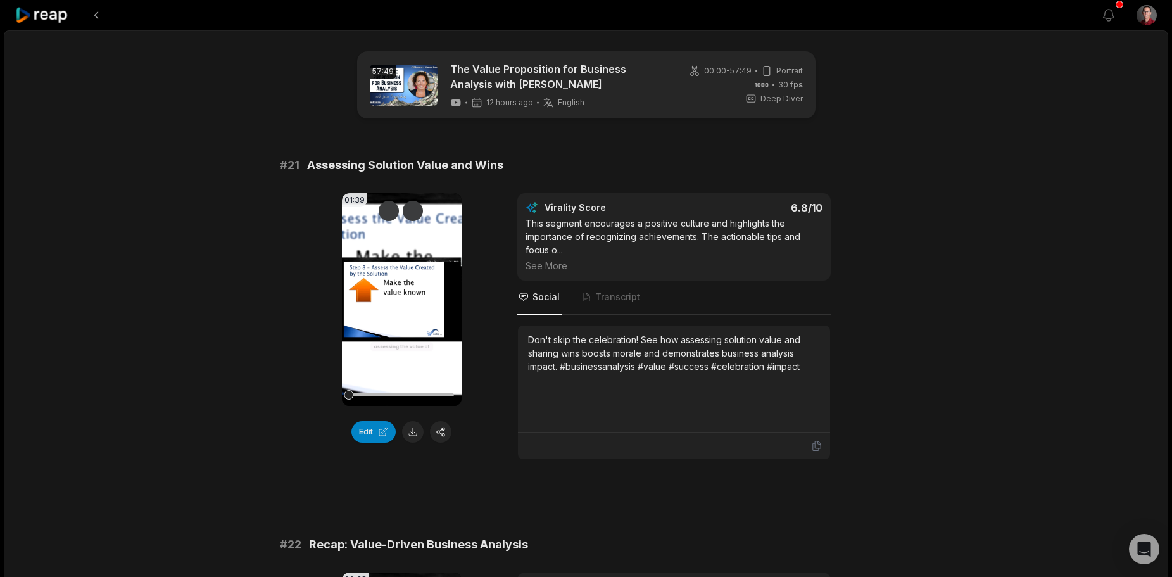
click at [389, 282] on video "Your browser does not support mp4 format." at bounding box center [402, 299] width 120 height 213
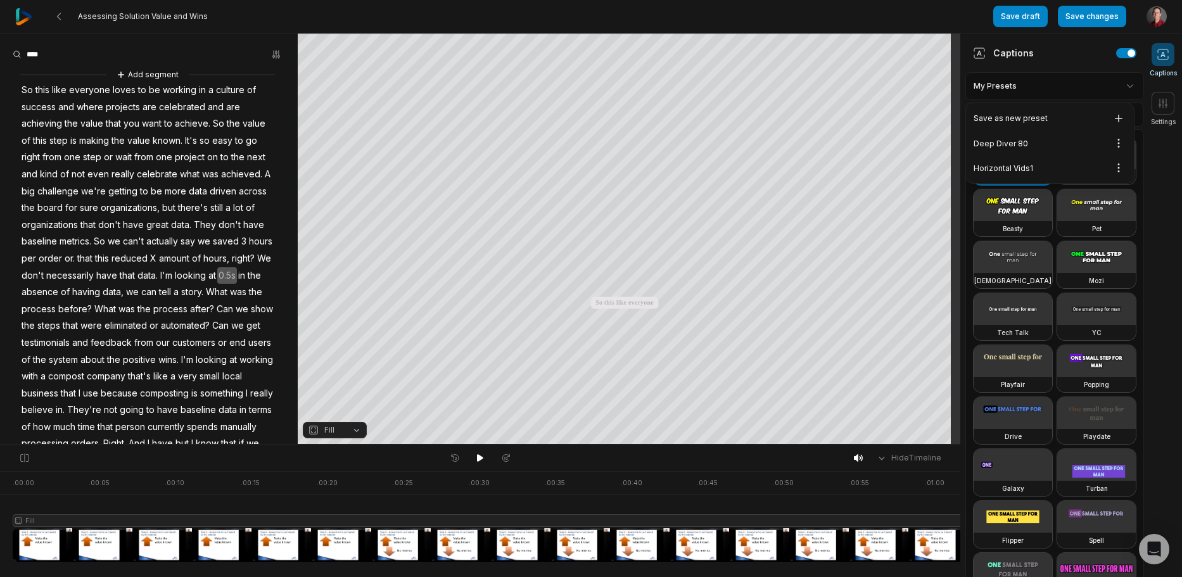
scroll to position [118, 0]
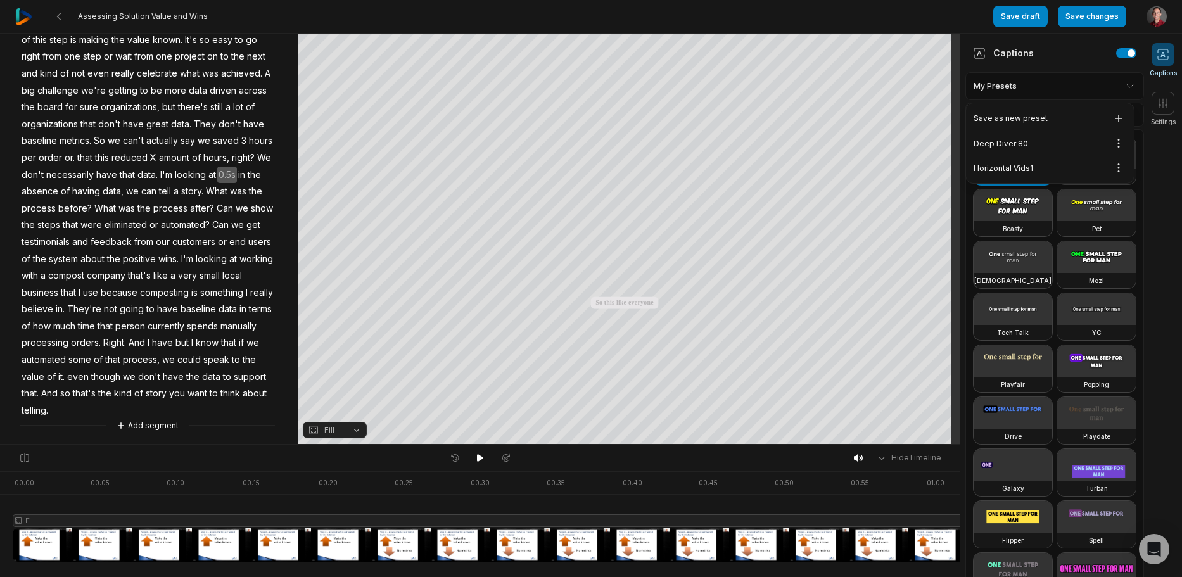
click at [1046, 148] on div "Deep Diver 80 Open options" at bounding box center [1049, 143] width 163 height 25
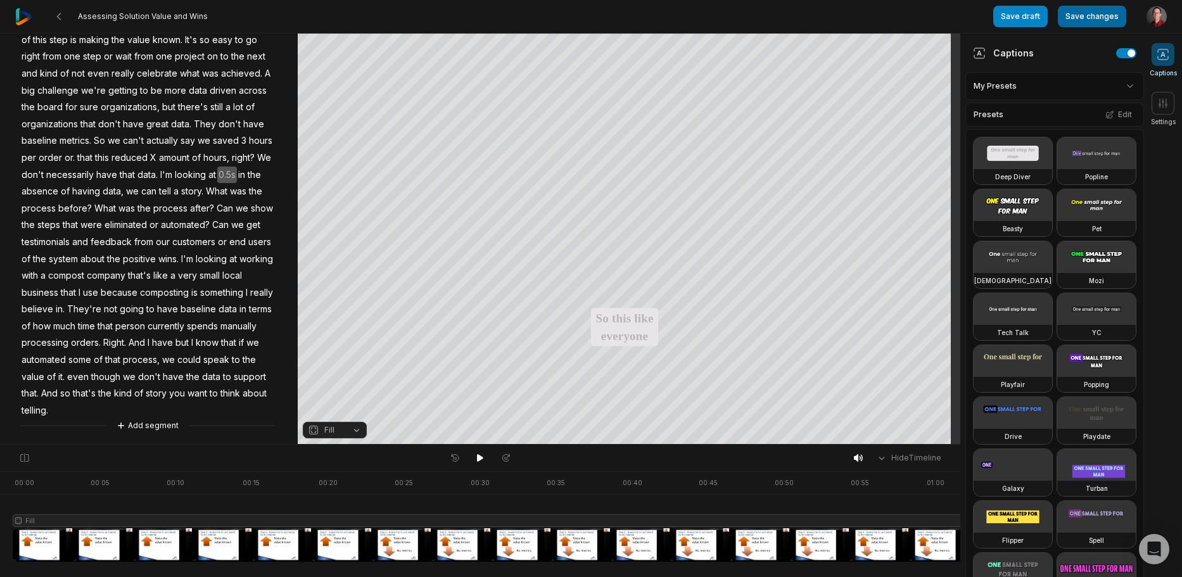
click at [1104, 8] on button "Save changes" at bounding box center [1092, 17] width 68 height 22
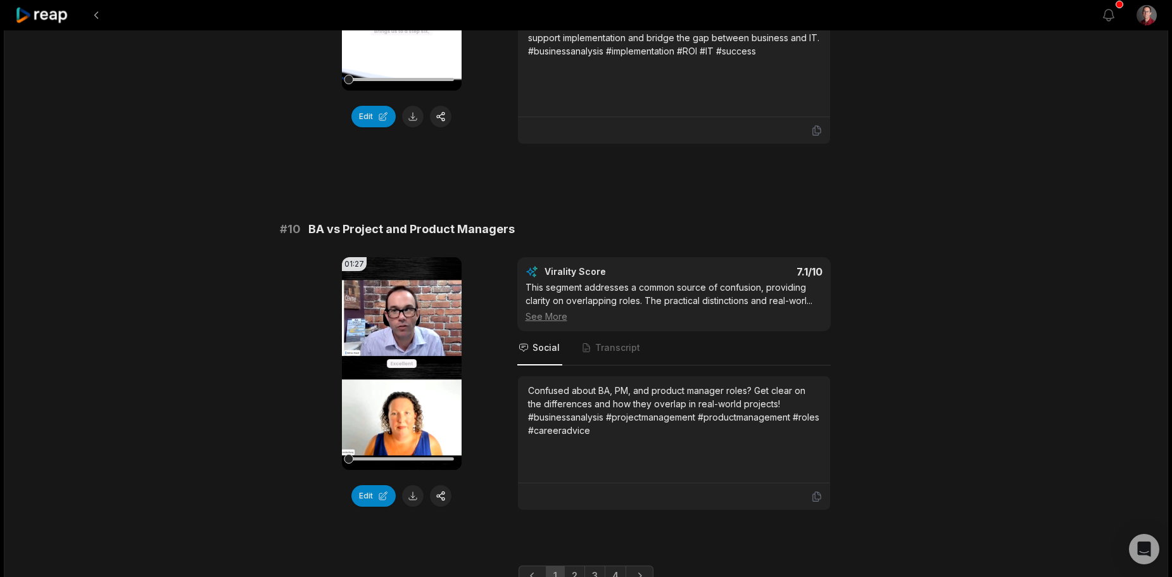
scroll to position [3357, 0]
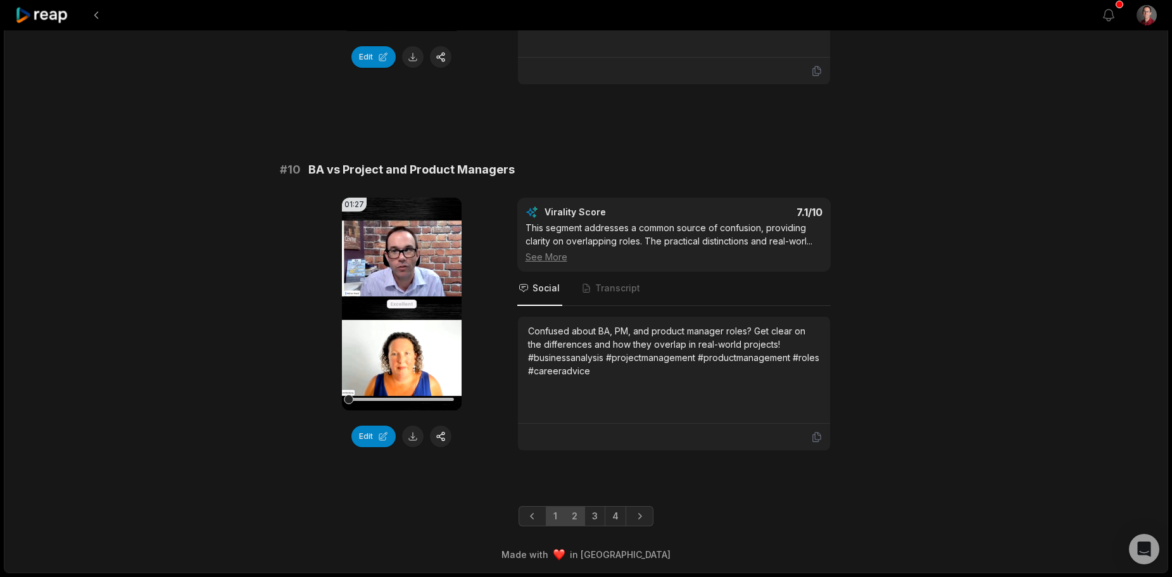
click at [576, 519] on link "2" at bounding box center [574, 516] width 21 height 20
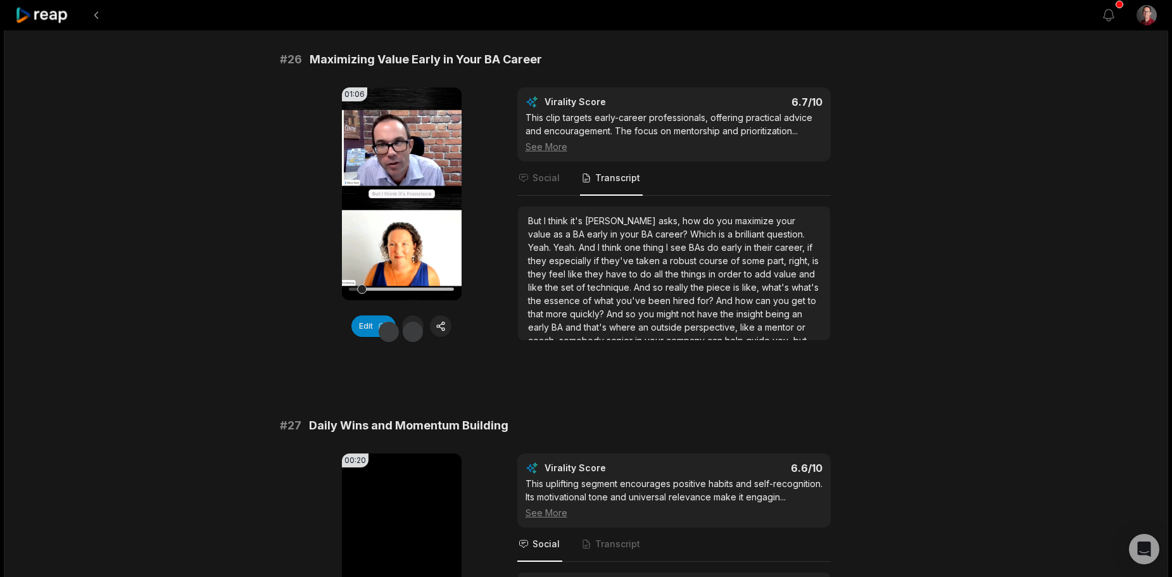
scroll to position [73, 0]
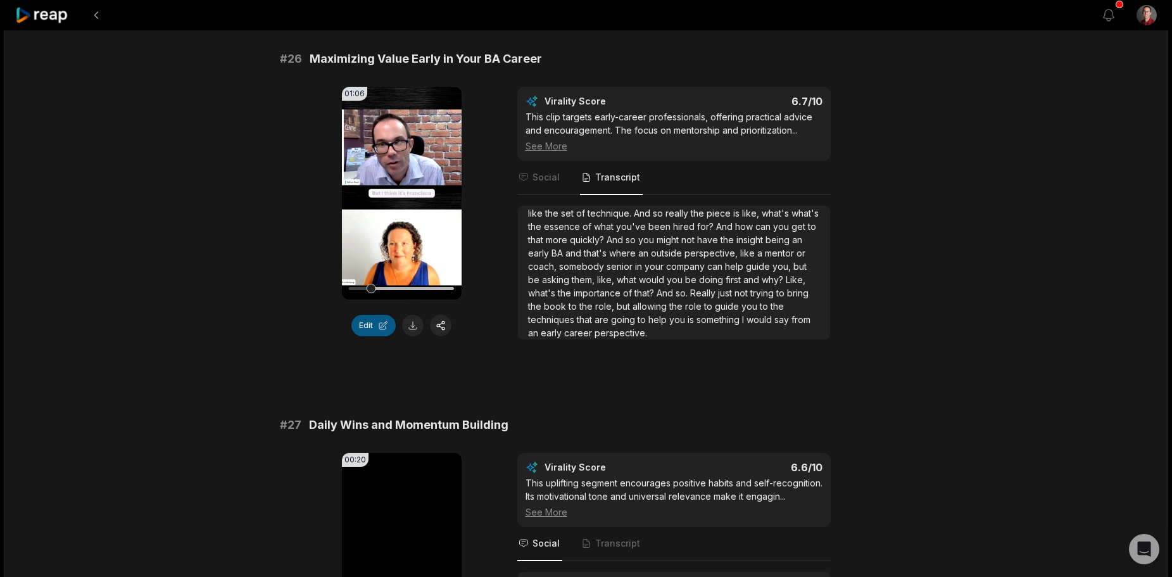
click at [366, 336] on button "Edit" at bounding box center [373, 326] width 44 height 22
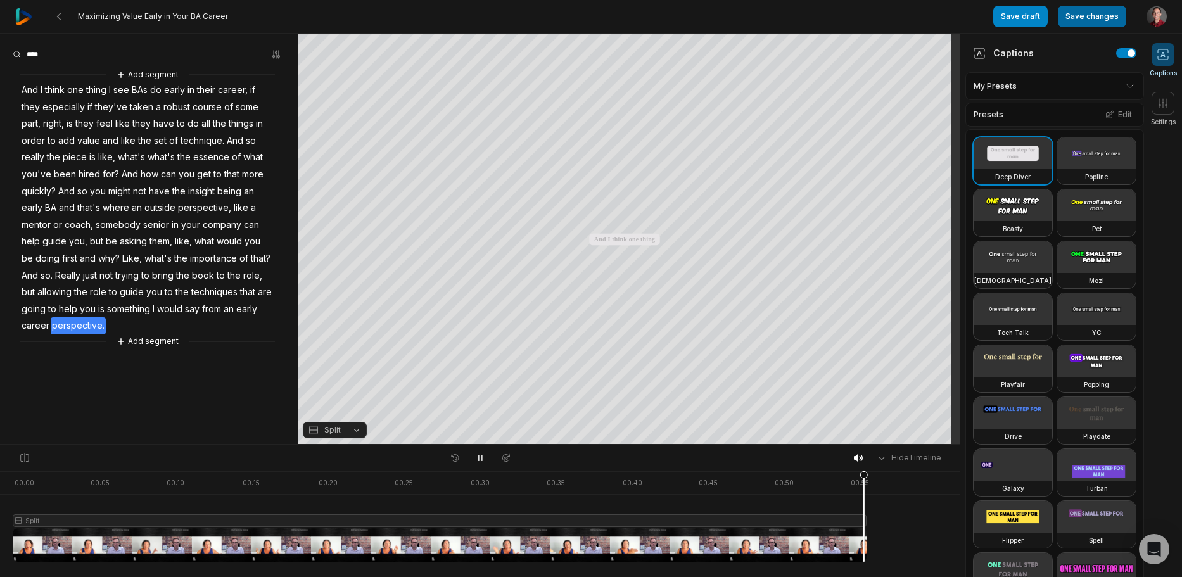
click at [1087, 20] on button "Save changes" at bounding box center [1092, 17] width 68 height 22
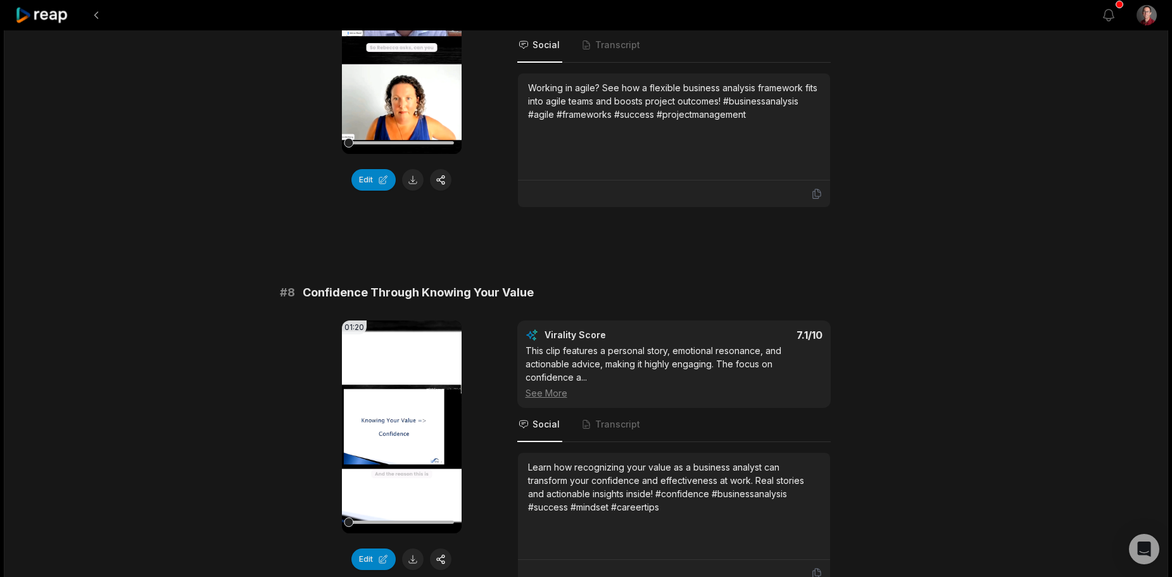
scroll to position [2723, 0]
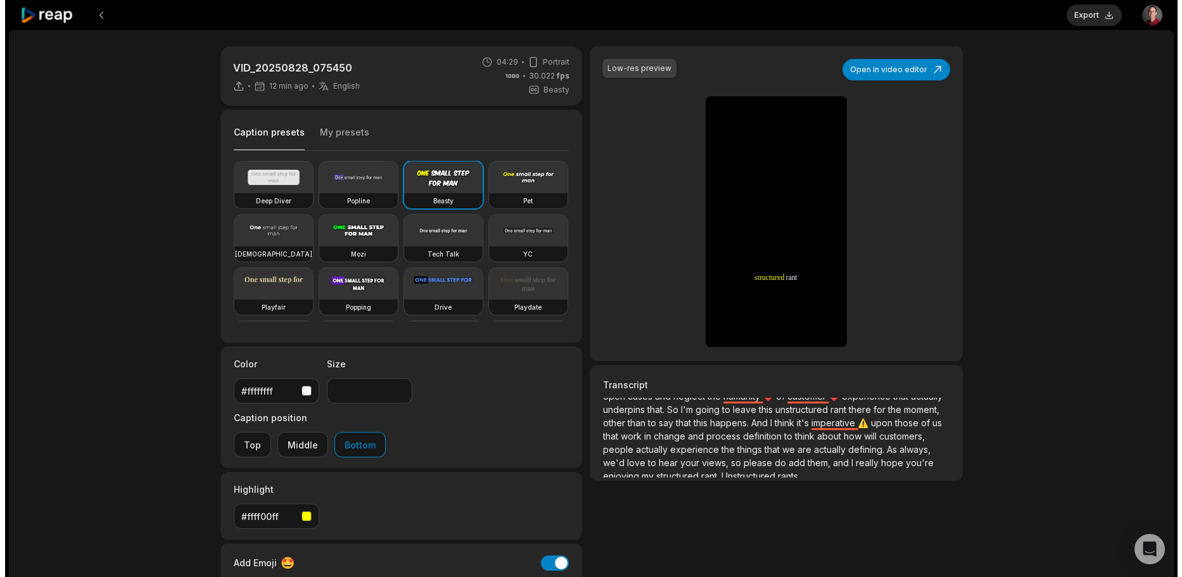
scroll to position [649, 0]
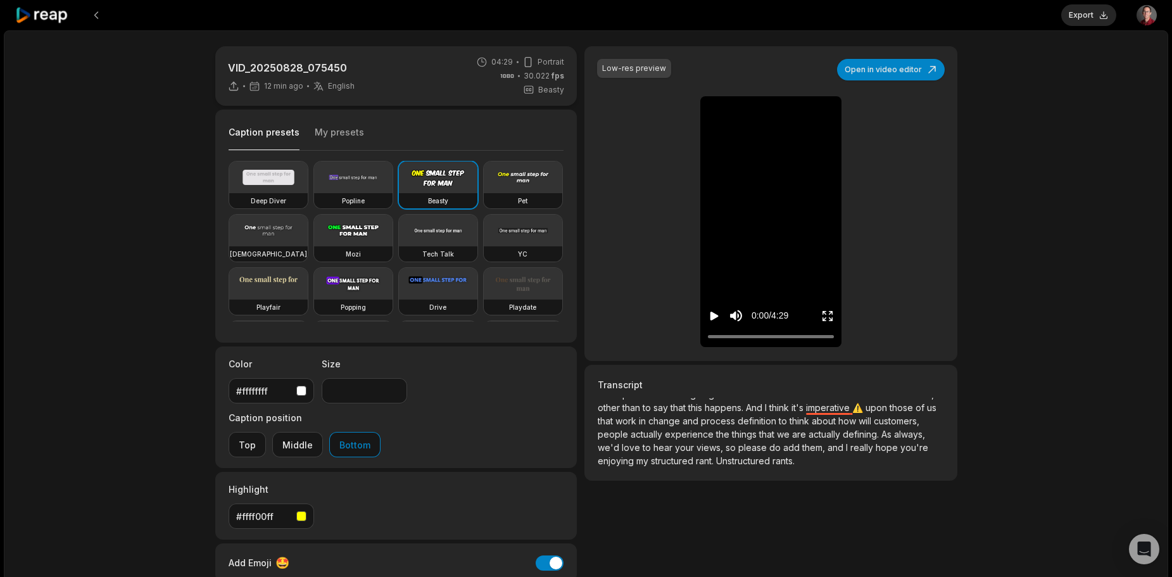
click at [616, 448] on span "we'd" at bounding box center [610, 447] width 24 height 11
click at [892, 56] on div "Low-res preview Open in video editor So So I I don't don't know know about abou…" at bounding box center [771, 203] width 372 height 315
click at [889, 69] on button "Open in video editor" at bounding box center [891, 70] width 108 height 22
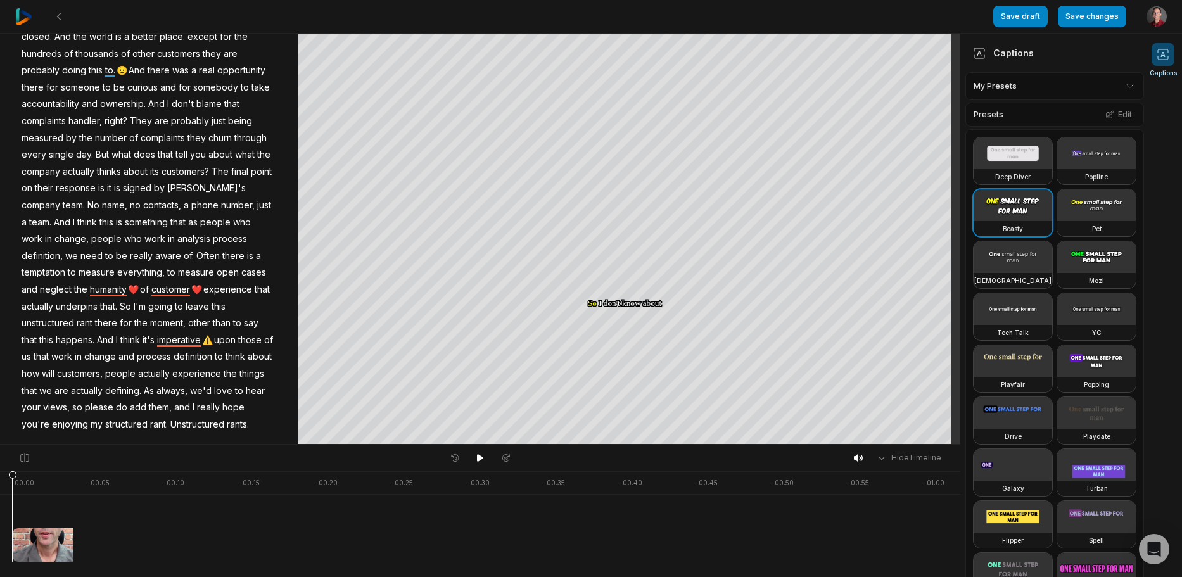
scroll to position [899, 0]
click at [199, 391] on span "we'd" at bounding box center [201, 391] width 24 height 17
click at [197, 391] on span "we'd" at bounding box center [201, 391] width 24 height 17
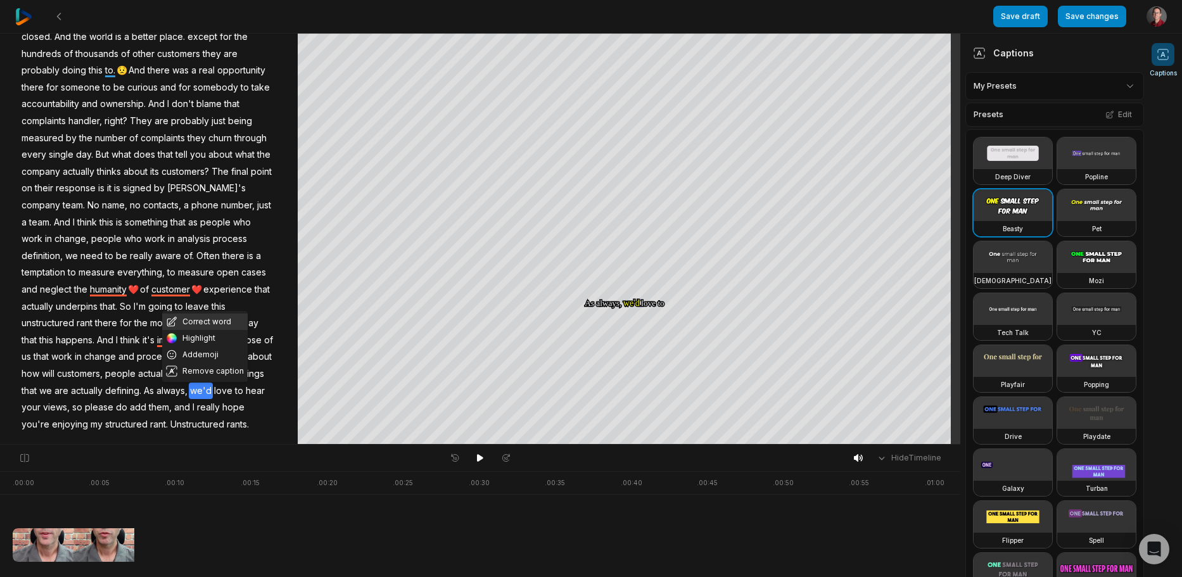
click at [206, 313] on button "Correct word" at bounding box center [204, 321] width 85 height 16
